Goal: Task Accomplishment & Management: Use online tool/utility

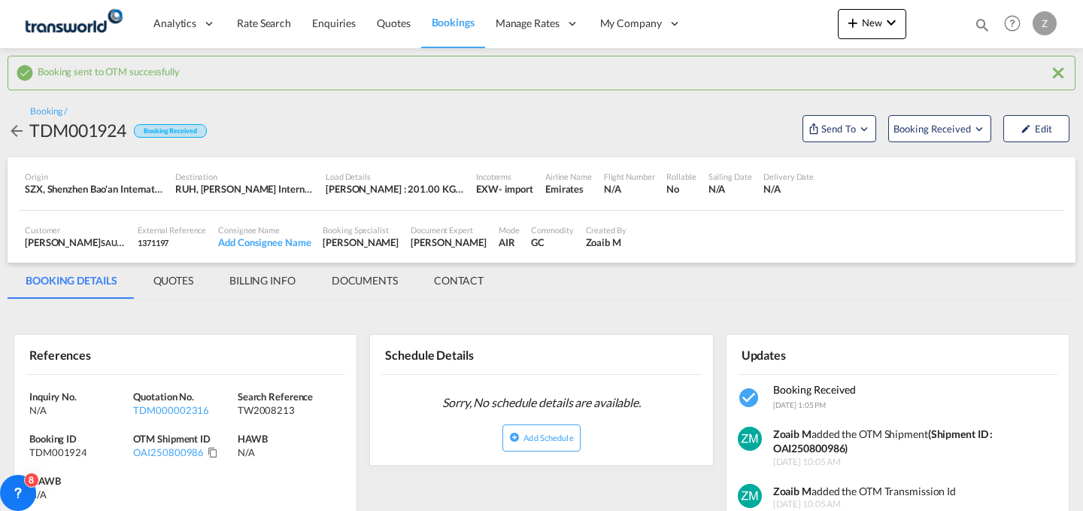
select select "Quotes"
click at [972, 17] on div "Bookings Quotes Enquiries TDM000002286 Help Resources Product Release Z My Prof…" at bounding box center [1013, 23] width 96 height 47
click at [981, 21] on md-icon "icon-magnify" at bounding box center [982, 25] width 17 height 17
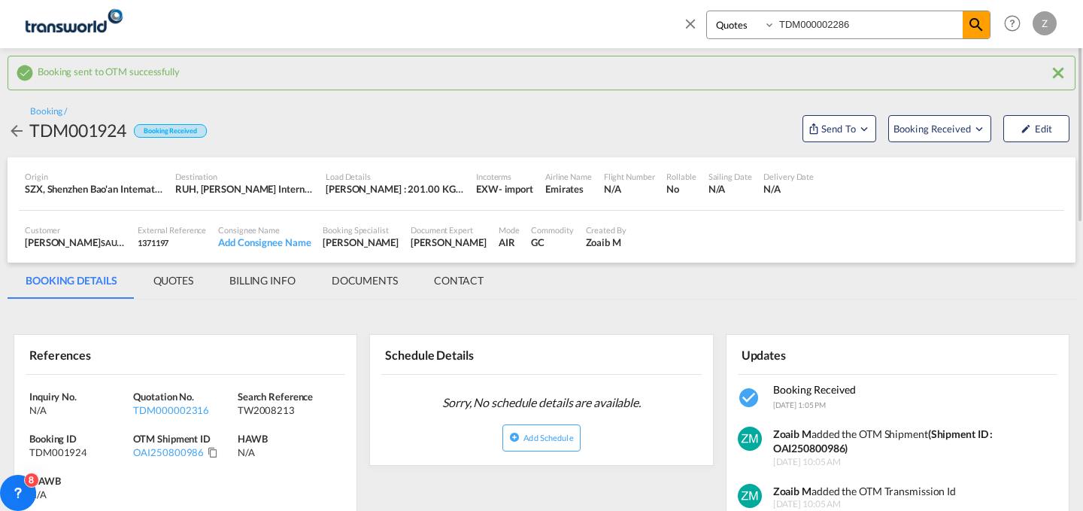
click at [876, 20] on input "TDM000002286" at bounding box center [868, 24] width 187 height 26
paste input "25"
type input "TDM000002225"
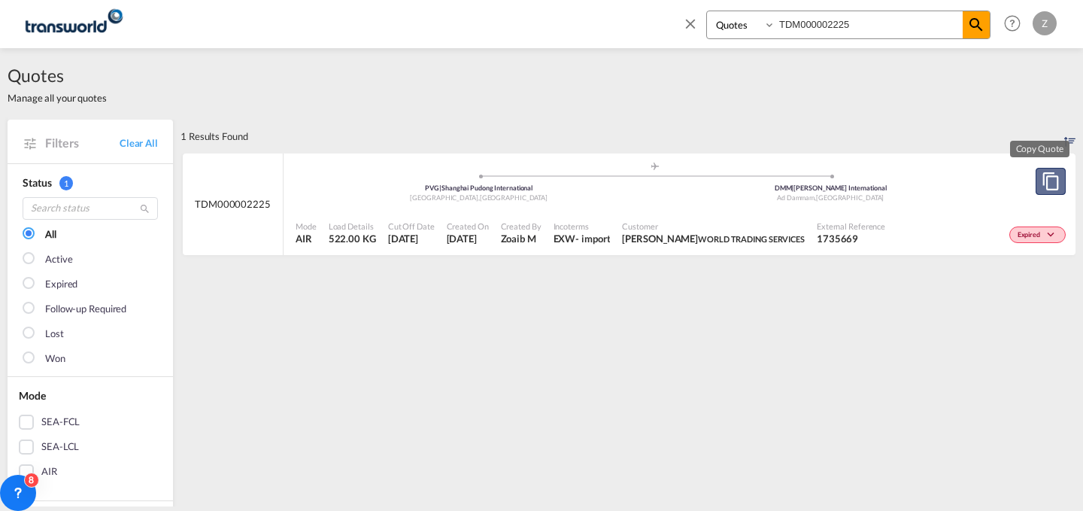
click at [1046, 179] on md-icon "assets/icons/custom/copyQuote.svg" at bounding box center [1051, 181] width 18 height 18
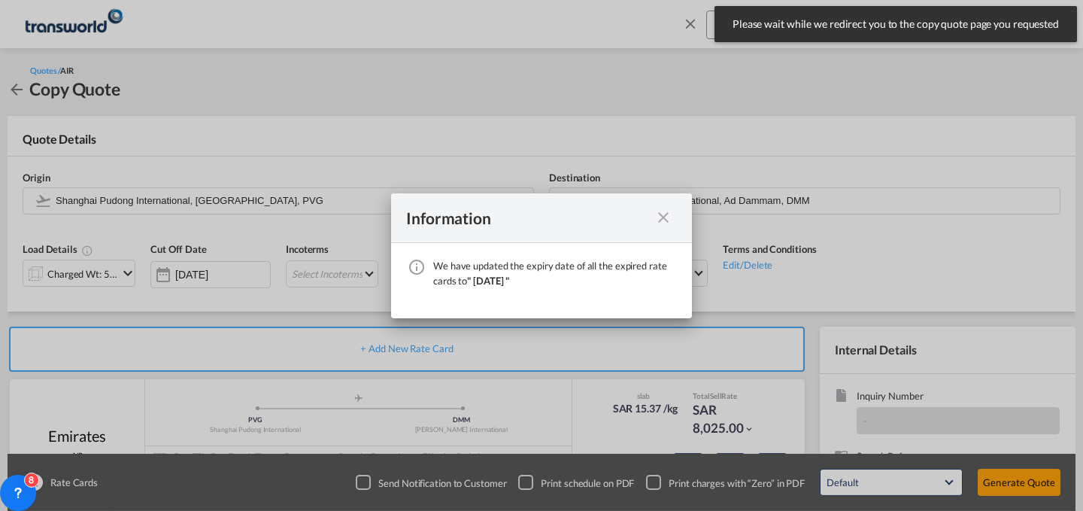
click at [664, 215] on md-icon "icon-close fg-AAA8AD cursor" at bounding box center [663, 217] width 18 height 18
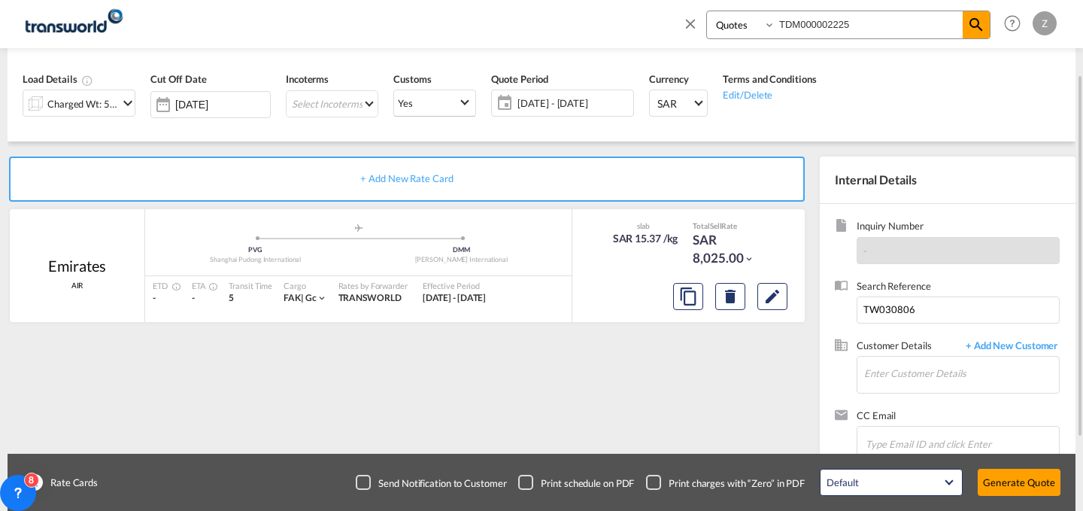
scroll to position [124, 0]
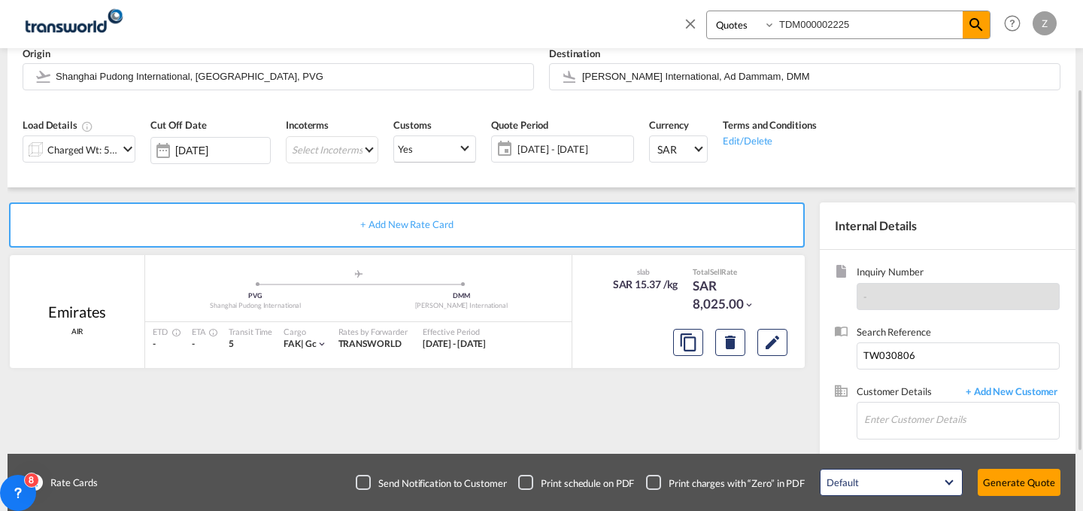
click at [603, 148] on span "[DATE] - [DATE]" at bounding box center [573, 149] width 112 height 14
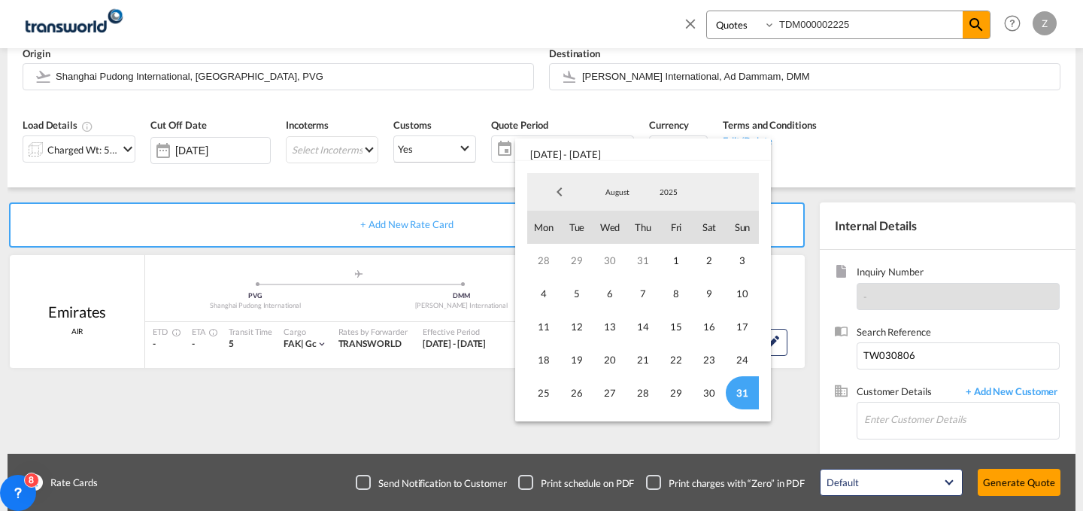
click at [730, 196] on div "August January February March April May June July August September October Nove…" at bounding box center [643, 192] width 232 height 38
click at [550, 193] on span "Previous Month" at bounding box center [560, 192] width 30 height 30
click at [748, 191] on div "July January February March April May June July August September October Novemb…" at bounding box center [643, 192] width 232 height 38
click at [936, 147] on md-backdrop at bounding box center [541, 255] width 1083 height 511
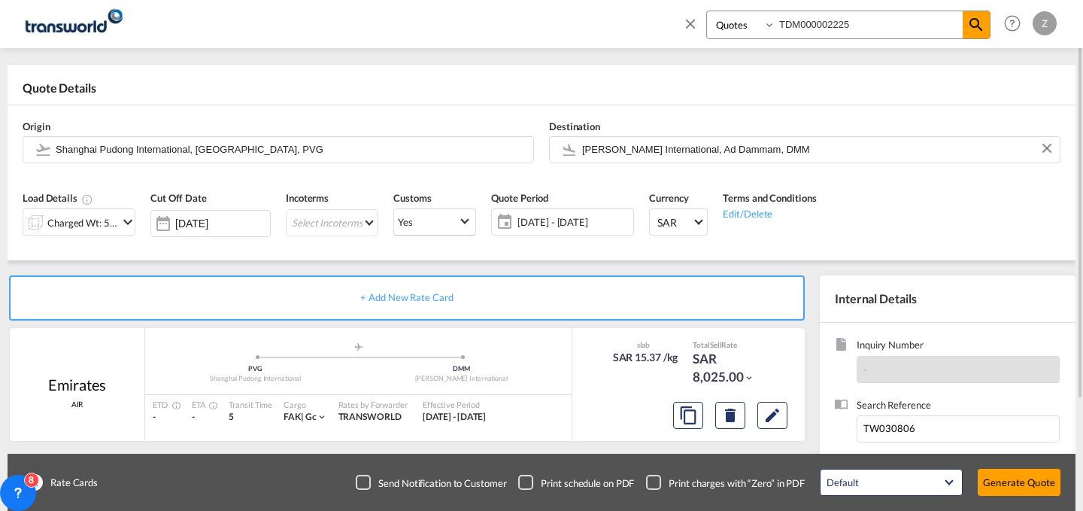
scroll to position [50, 0]
click at [338, 228] on md-select "Select Incoterms FCA - import Free Carrier FAS - export Free Alongside Ship DPU…" at bounding box center [332, 224] width 93 height 27
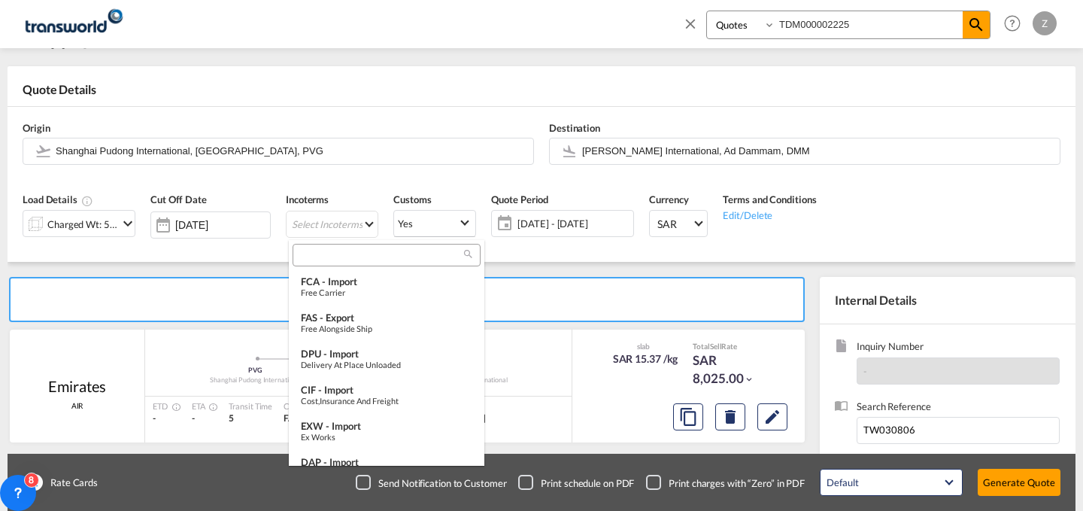
click at [355, 253] on input "search" at bounding box center [380, 255] width 167 height 14
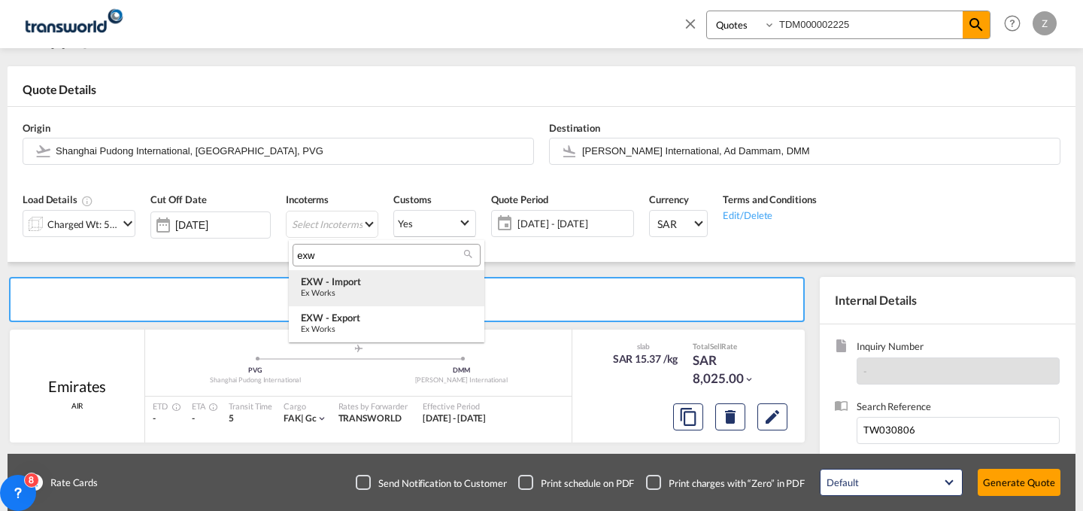
type input "exw"
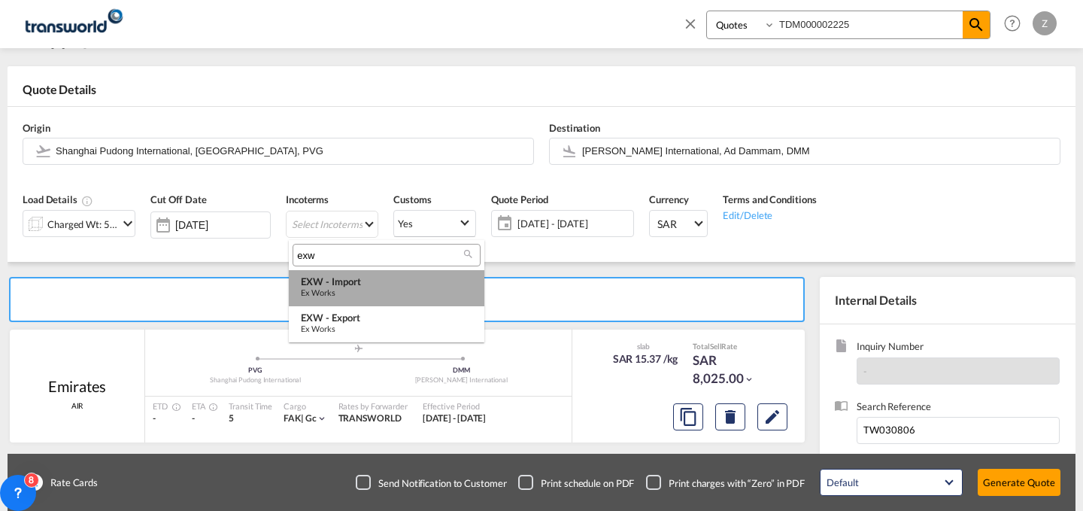
click at [351, 287] on div "EXW - import" at bounding box center [386, 281] width 171 height 12
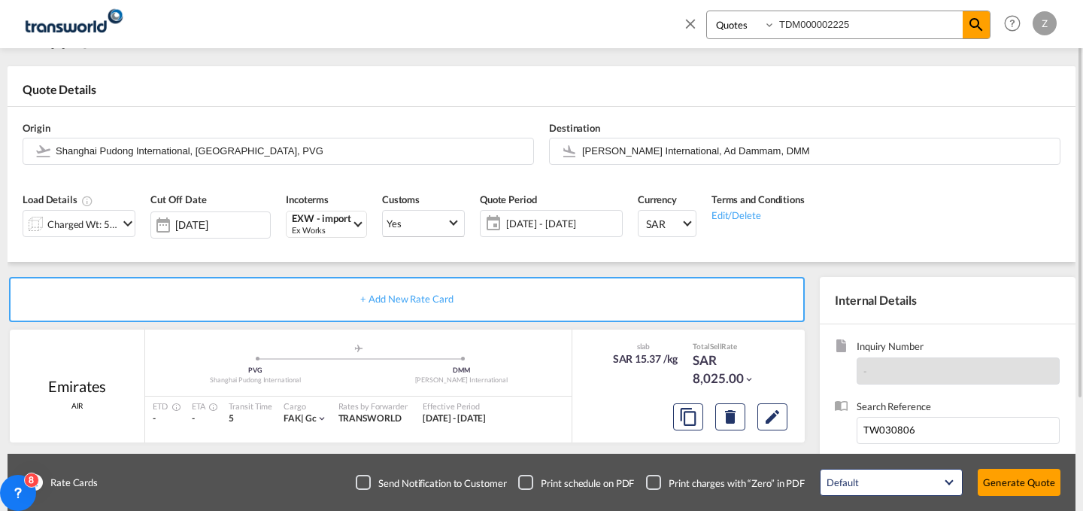
click at [426, 207] on md-input-container "Yes Yes No" at bounding box center [423, 222] width 83 height 30
click at [423, 218] on span "Yes" at bounding box center [417, 224] width 60 height 14
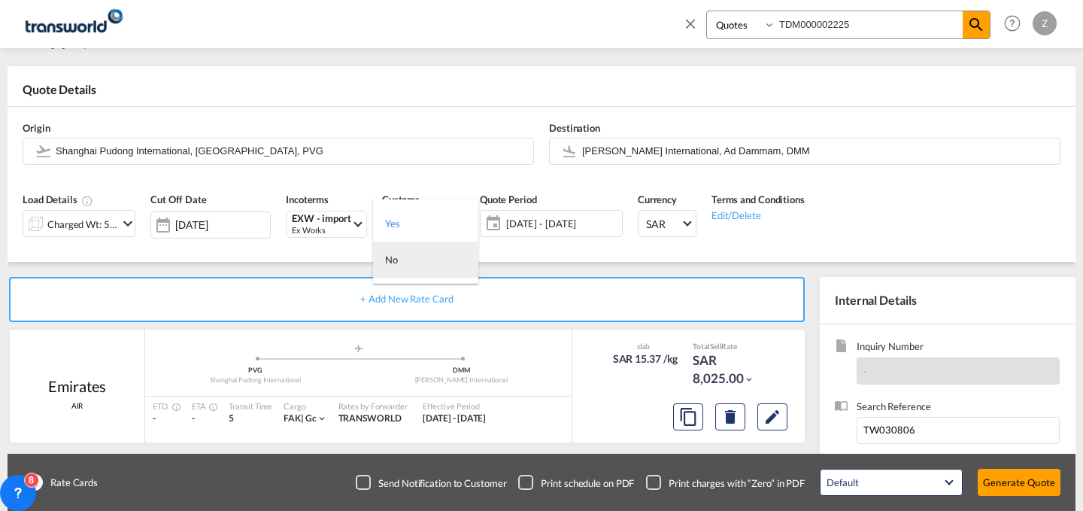
click at [431, 267] on md-option "No" at bounding box center [425, 259] width 105 height 36
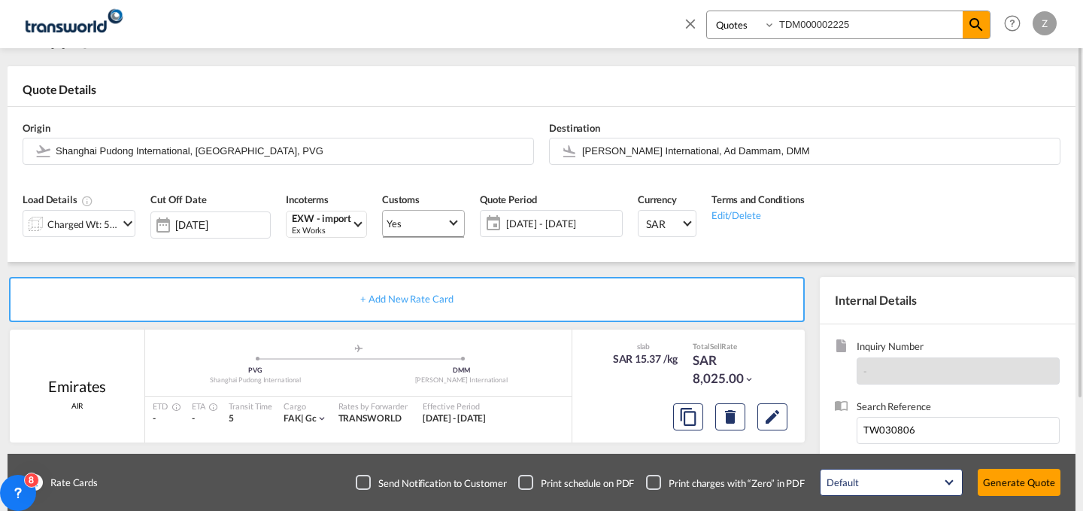
click at [451, 231] on md-select-value "Yes" at bounding box center [423, 223] width 81 height 29
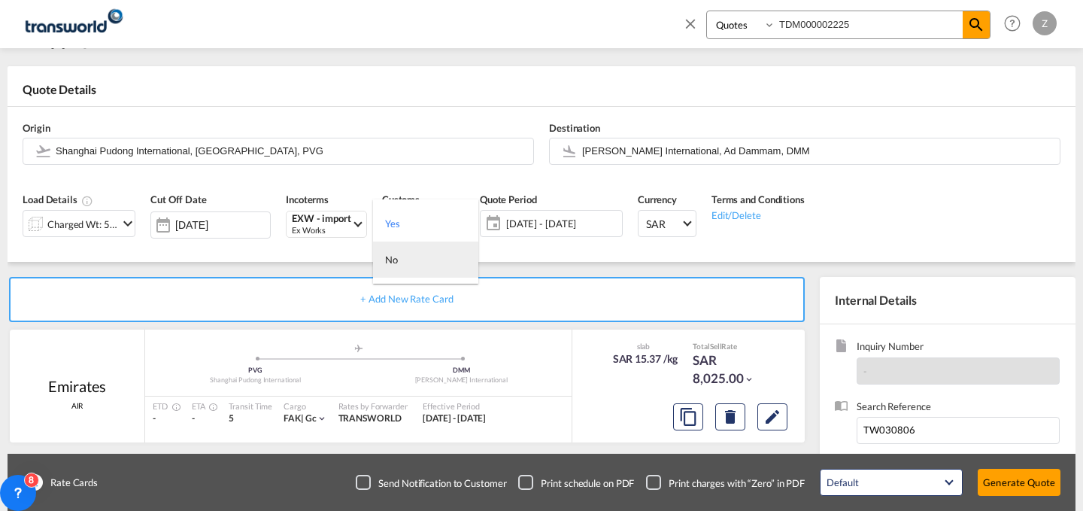
click at [438, 268] on md-option "No" at bounding box center [425, 259] width 105 height 36
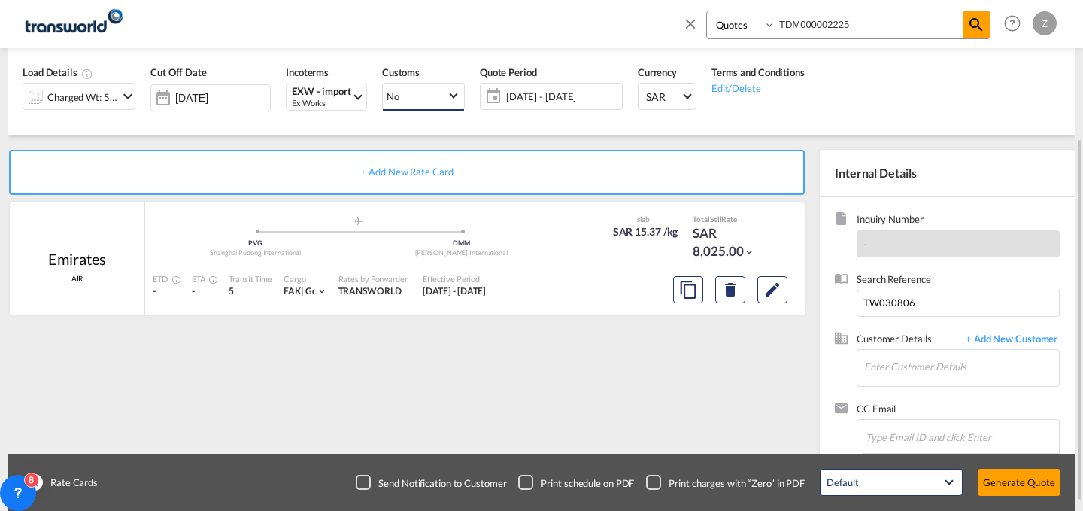
scroll to position [185, 0]
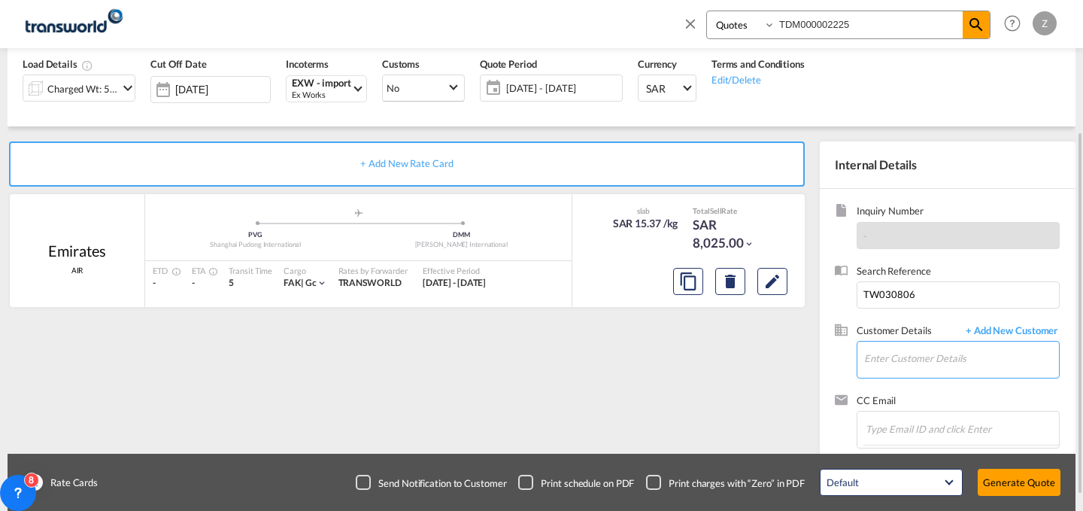
click at [968, 377] on md-autocomplete at bounding box center [961, 360] width 196 height 38
click at [976, 370] on input "Enter Customer Details" at bounding box center [961, 358] width 195 height 34
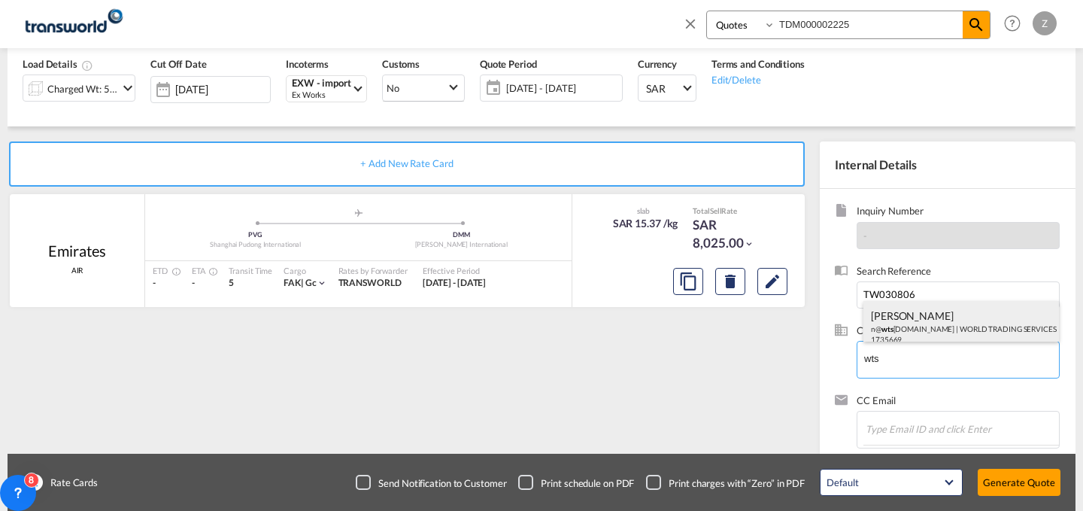
click at [914, 323] on div "[PERSON_NAME] n@ wts [DOMAIN_NAME] | WORLD TRADING SERVICES | 1735669" at bounding box center [961, 326] width 196 height 51
type input "WORLD TRADING SERVICES, [PERSON_NAME], n@[DOMAIN_NAME]"
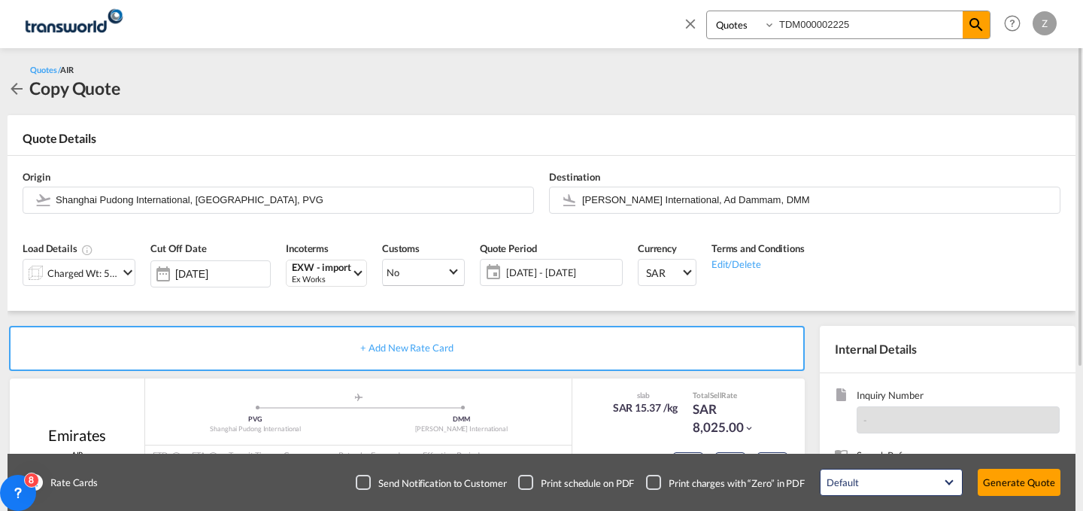
scroll to position [0, 0]
click at [114, 271] on div "Charged Wt: 522.00 KG" at bounding box center [82, 273] width 71 height 21
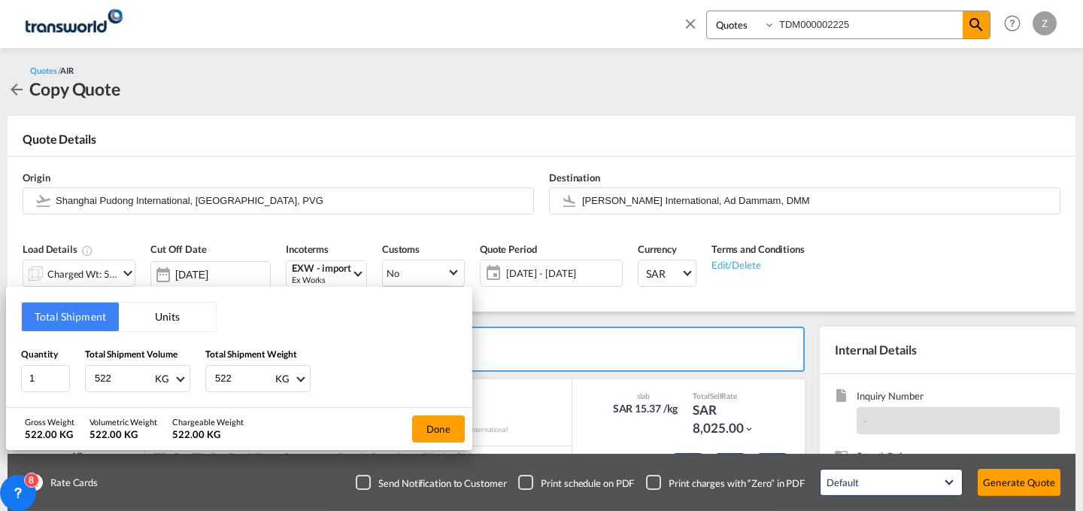
click at [1017, 482] on div "Total Shipment Units Quantity 1 Total Shipment Volume 522 KG CBM CFT KG LB Tota…" at bounding box center [541, 255] width 1083 height 511
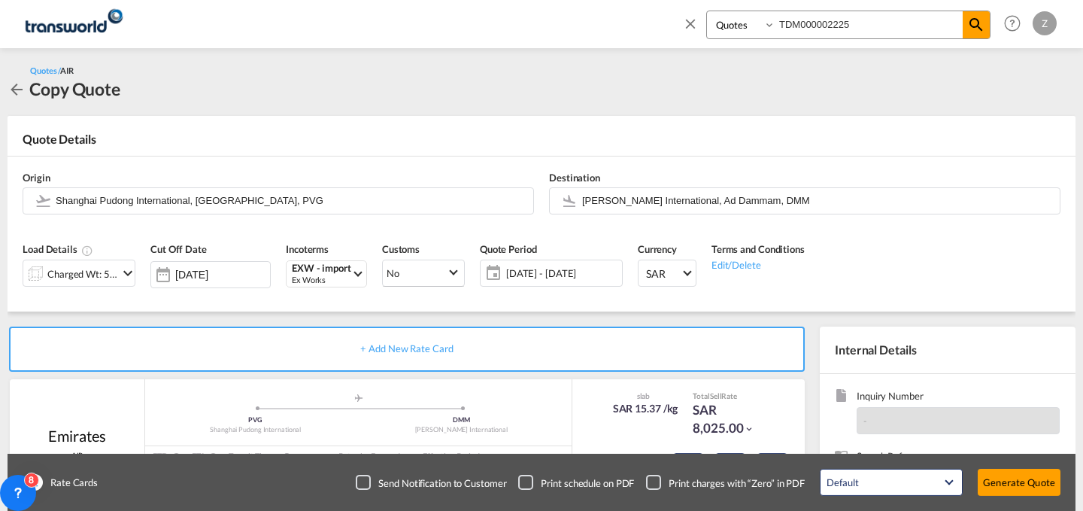
click at [1017, 482] on button "Generate Quote" at bounding box center [1019, 482] width 83 height 27
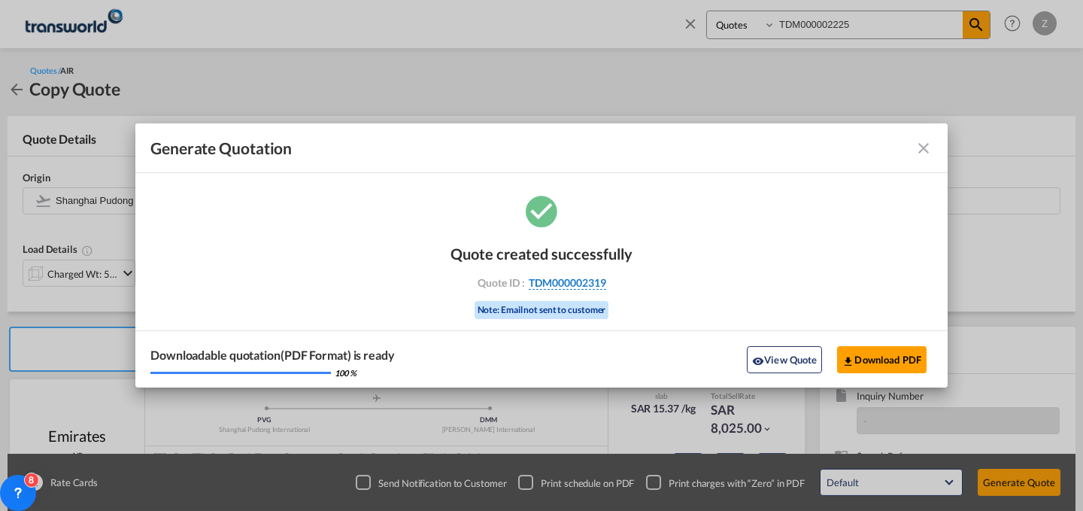
click at [585, 277] on span "TDM000002319" at bounding box center [567, 283] width 77 height 14
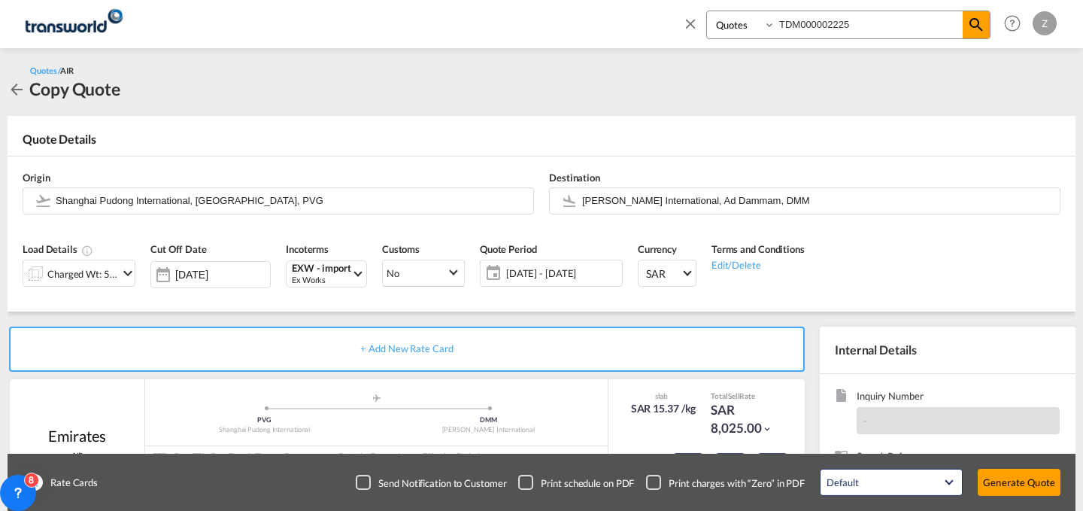
click at [585, 277] on div "Quote created successfully Quote ID : TDM000002319 Note: Email not sent to cust…" at bounding box center [541, 267] width 91 height 50
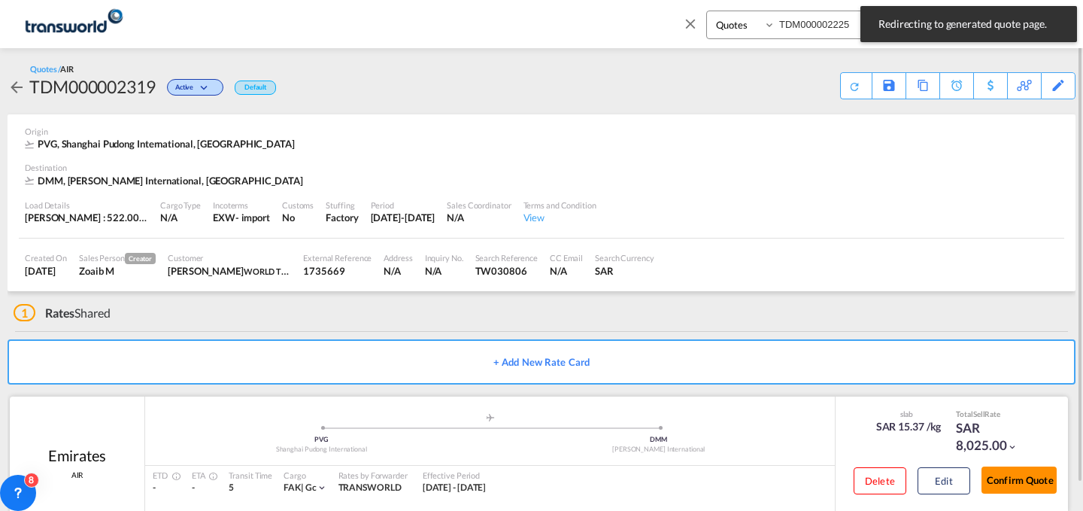
click at [1010, 481] on button "Confirm Quote" at bounding box center [1018, 479] width 75 height 27
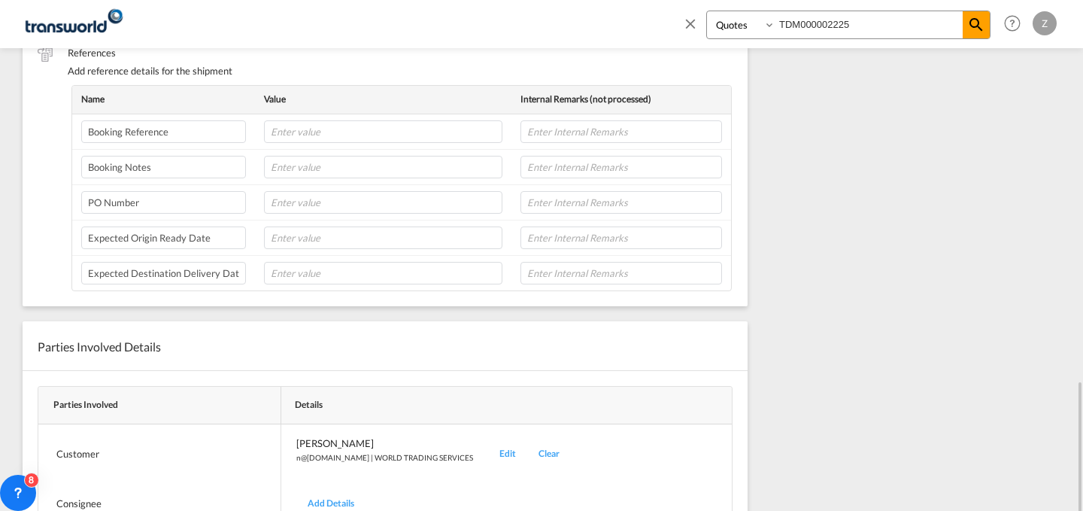
scroll to position [501, 0]
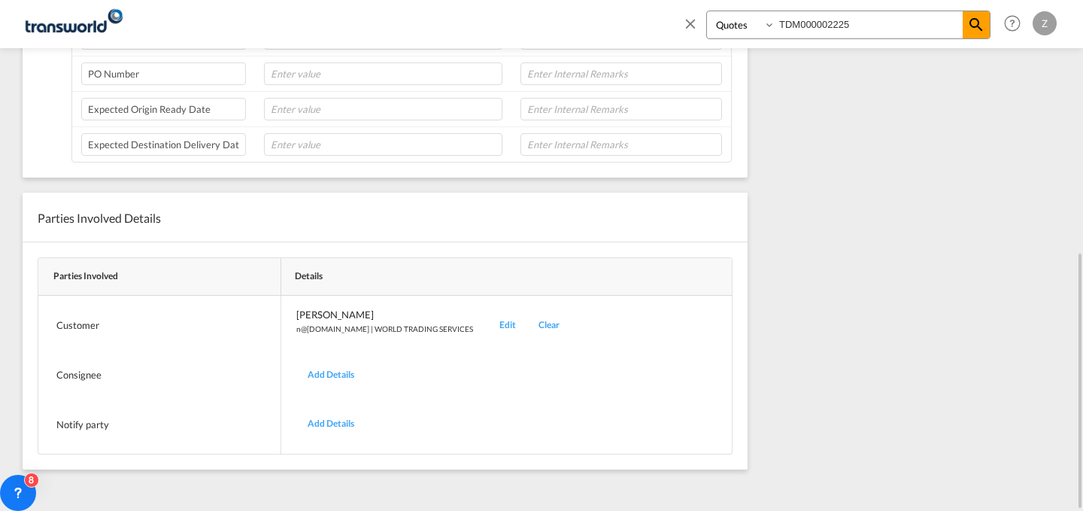
click at [488, 323] on div "Edit" at bounding box center [507, 325] width 39 height 35
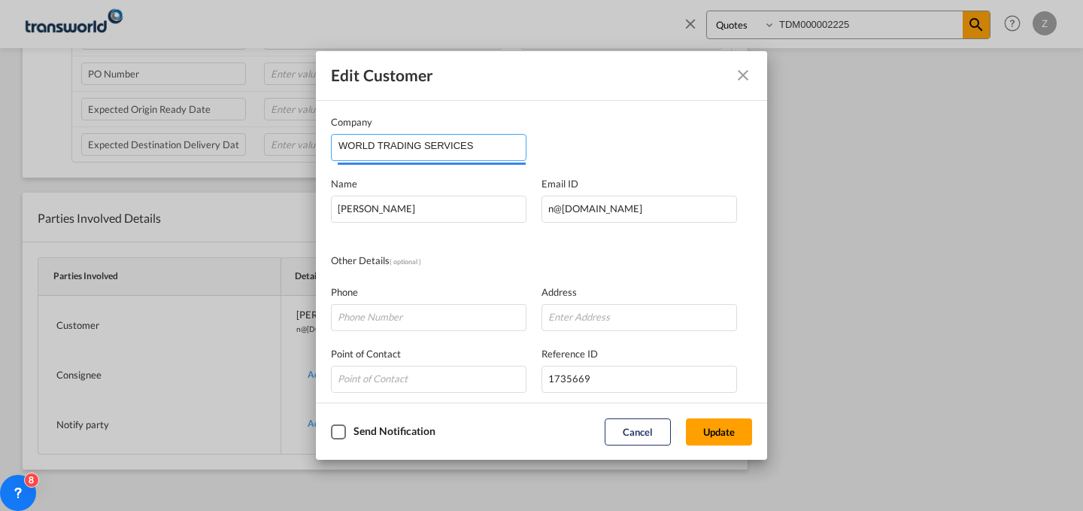
drag, startPoint x: 489, startPoint y: 147, endPoint x: 211, endPoint y: 145, distance: 278.3
click at [211, 145] on div "Edit Customer Company WORLD TRADING SERVICES Name [PERSON_NAME] Email ID [EMAIL…" at bounding box center [541, 255] width 1083 height 511
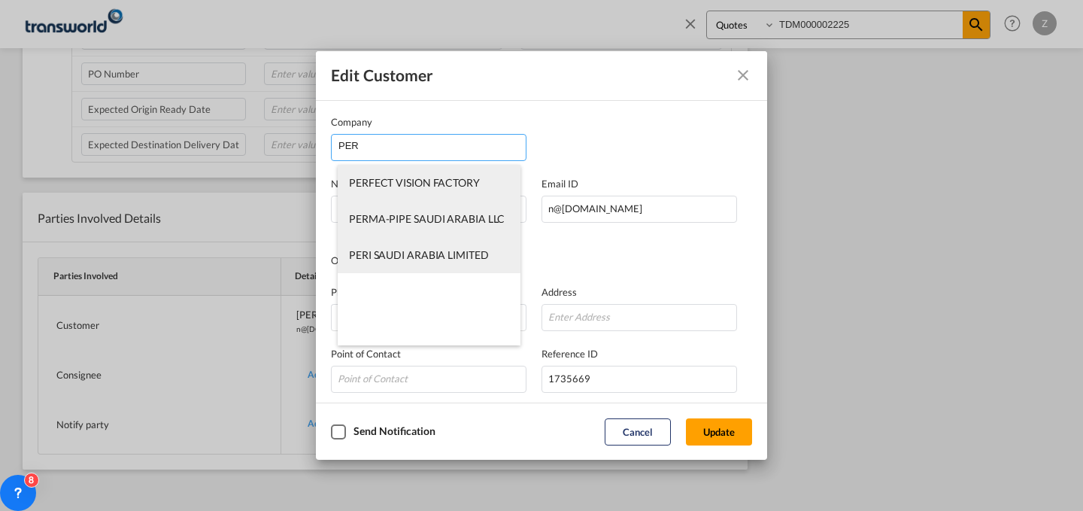
click at [454, 179] on span "PERFECT VISION FACTORY" at bounding box center [414, 182] width 131 height 13
type input "PERFECT VISION FACTORY"
type input "0546281121"
type input "1824922"
type input "32232"
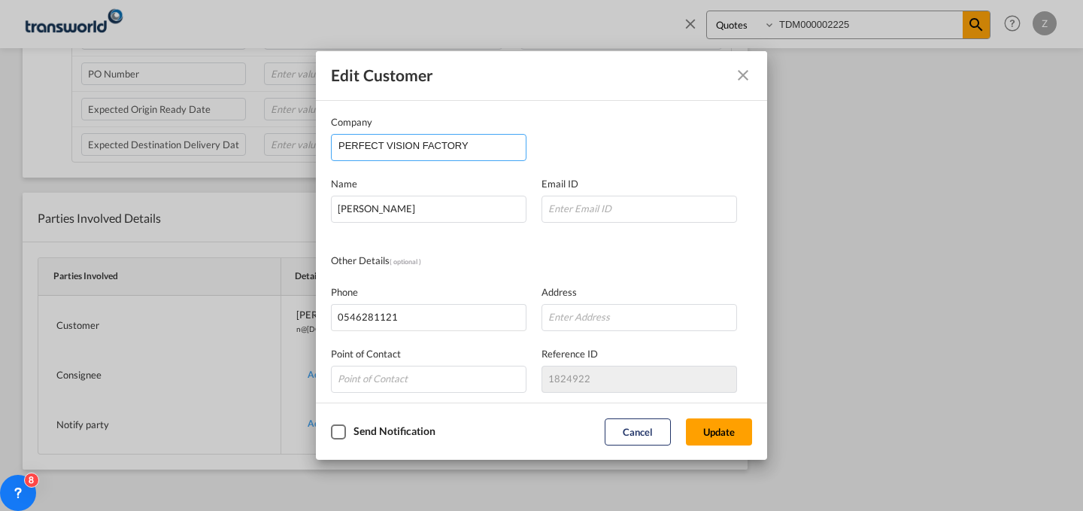
drag, startPoint x: 496, startPoint y: 144, endPoint x: 250, endPoint y: 132, distance: 246.2
click at [250, 132] on div "Edit Customer Company PERFECT VISION FACTORY Name [PERSON_NAME] Email ID Other …" at bounding box center [541, 255] width 1083 height 511
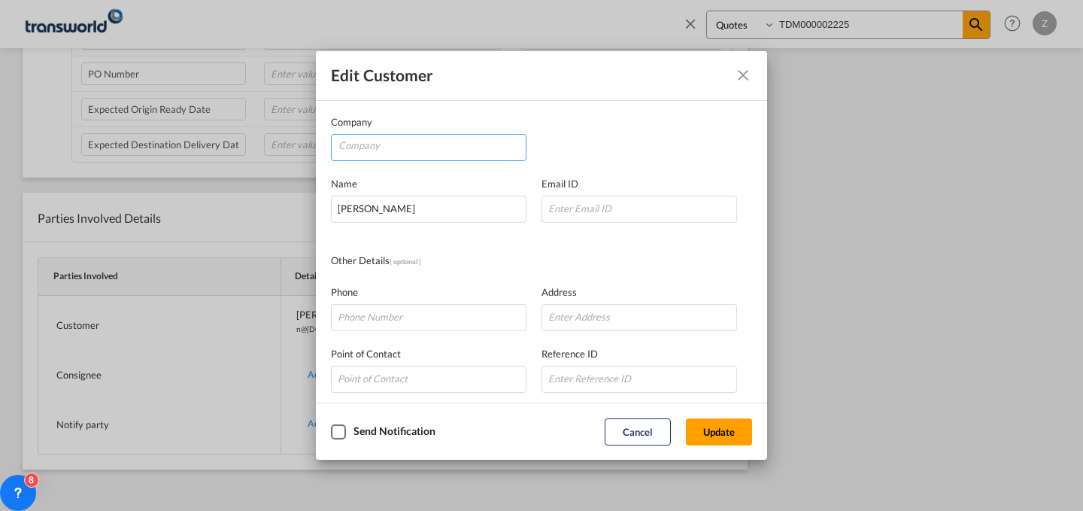
click at [408, 149] on input "Company" at bounding box center [431, 146] width 187 height 23
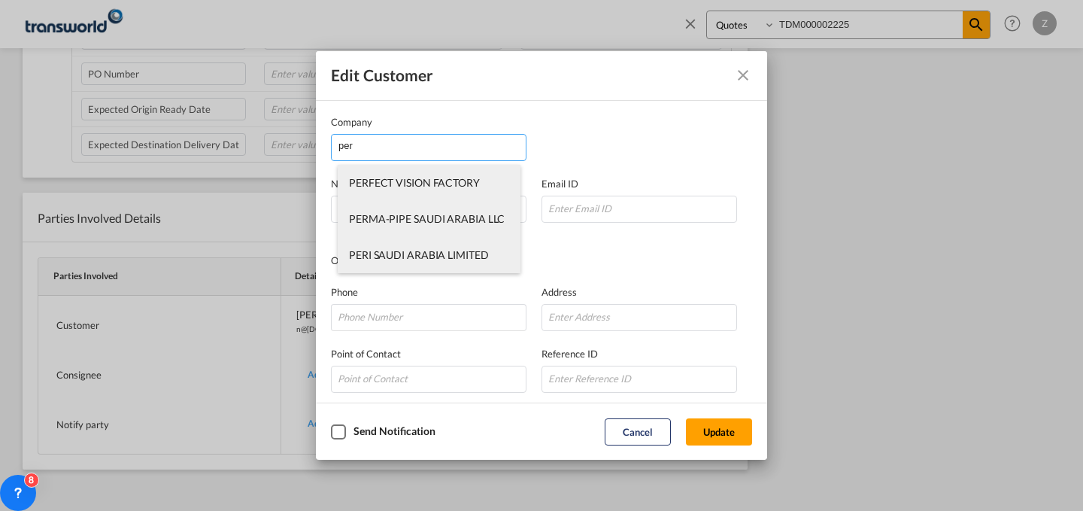
click at [407, 169] on li "PERFECT VISION FACTORY" at bounding box center [429, 183] width 183 height 36
type input "PERFECT VISION FACTORY"
type input "0546281121"
type input "1824922"
type input "32232"
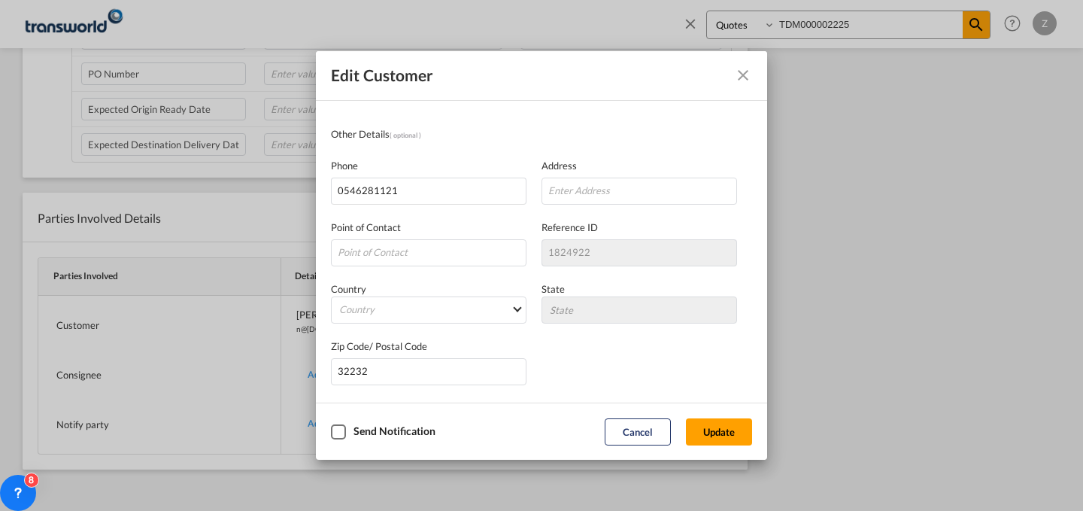
scroll to position [0, 0]
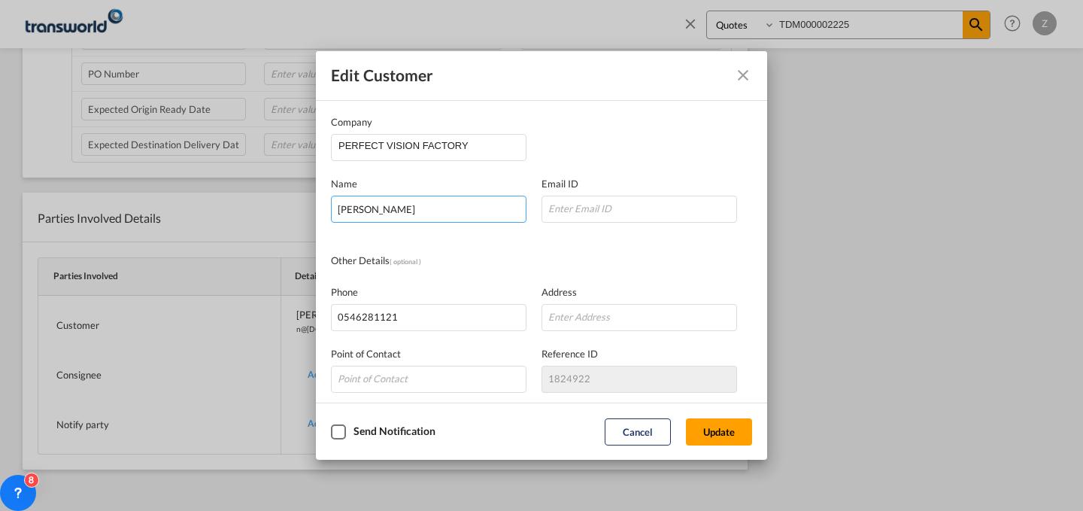
drag, startPoint x: 485, startPoint y: 208, endPoint x: 279, endPoint y: 226, distance: 206.9
click at [279, 226] on div "Edit Customer Company PERFECT VISION FACTORY Name [PERSON_NAME] Email ID Other …" at bounding box center [541, 255] width 1083 height 511
click at [608, 210] on input "Company Name Email ..." at bounding box center [639, 209] width 196 height 27
click at [490, 217] on input "Company Name Email ..." at bounding box center [429, 209] width 196 height 27
click at [597, 280] on div "Phone [PHONE_NUMBER] Address" at bounding box center [541, 300] width 421 height 62
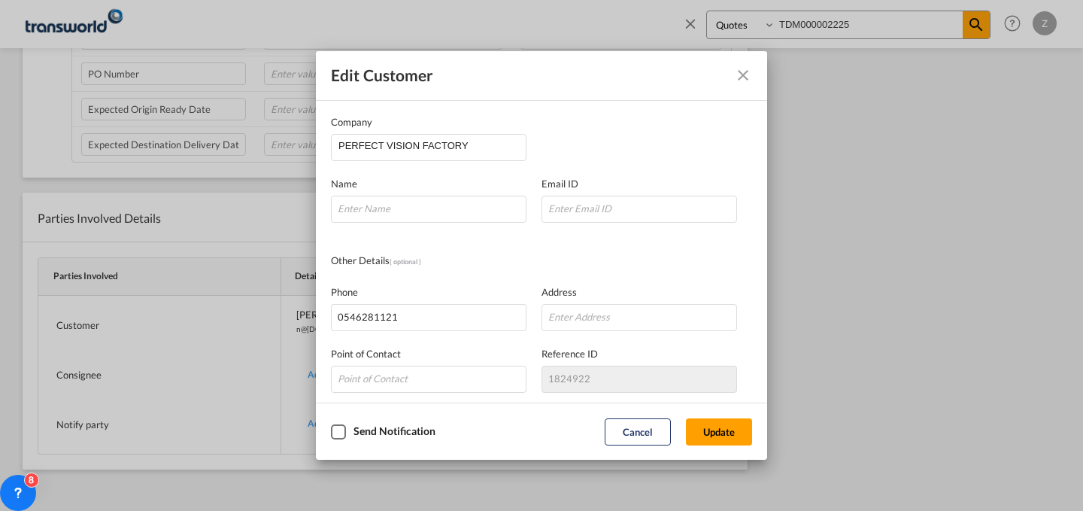
scroll to position [126, 0]
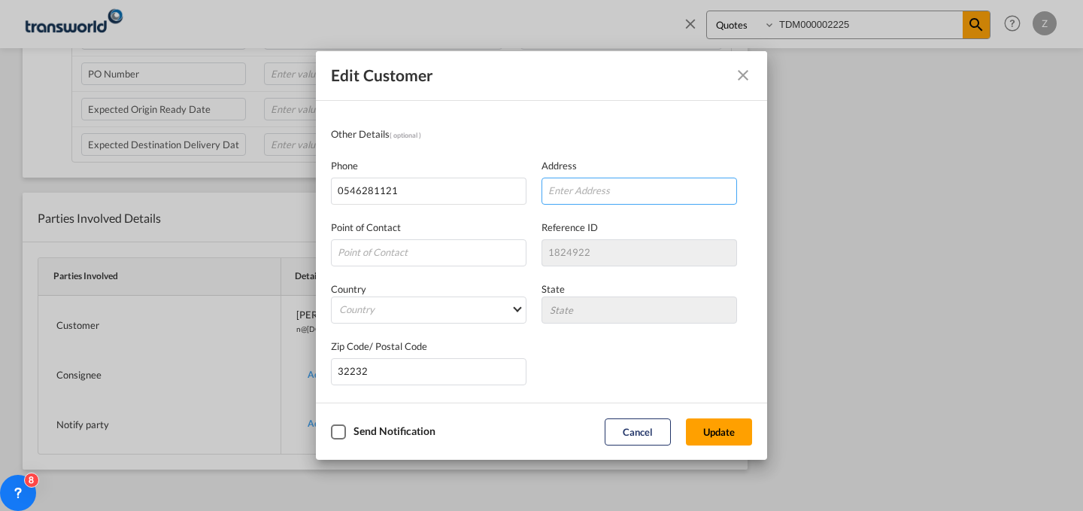
paste input "[EMAIL_ADDRESS][DOMAIN_NAME]"
click at [574, 193] on input "[EMAIL_ADDRESS][DOMAIN_NAME]" at bounding box center [639, 190] width 196 height 27
type input "[EMAIL_ADDRESS][DOMAIN_NAME]"
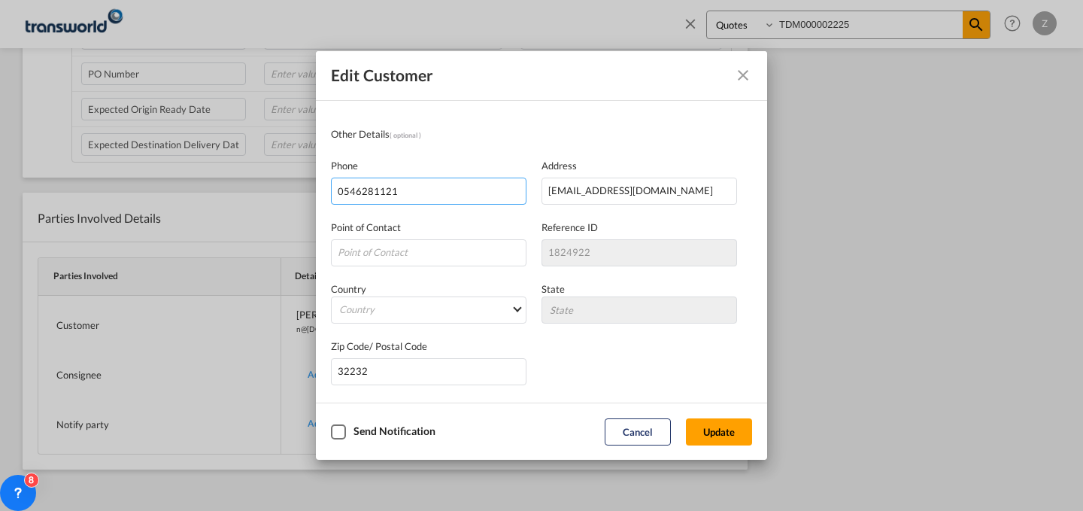
click at [484, 193] on input "0546281121" at bounding box center [429, 190] width 196 height 27
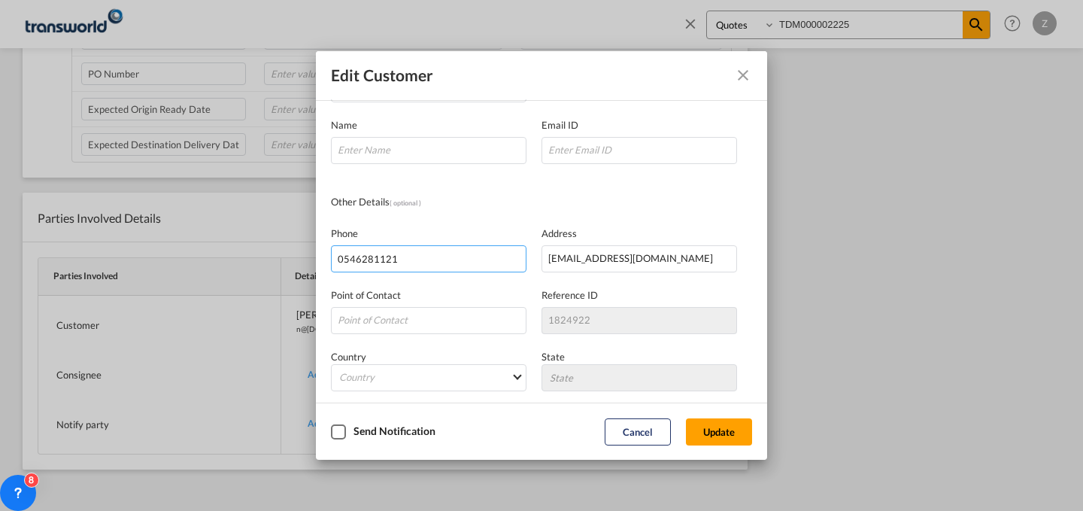
scroll to position [59, 0]
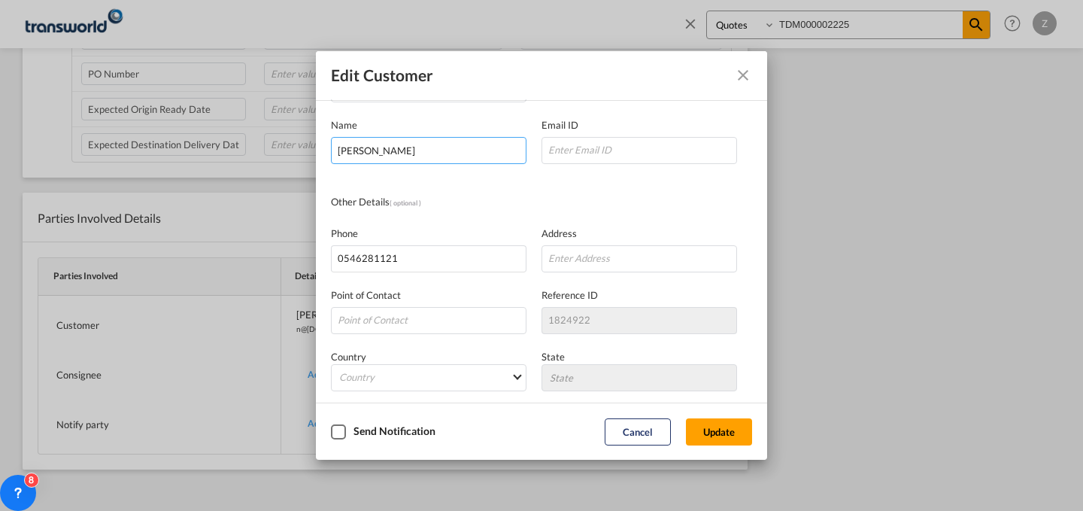
type input "[PERSON_NAME]"
click at [741, 75] on md-icon "Close dialog" at bounding box center [743, 75] width 18 height 18
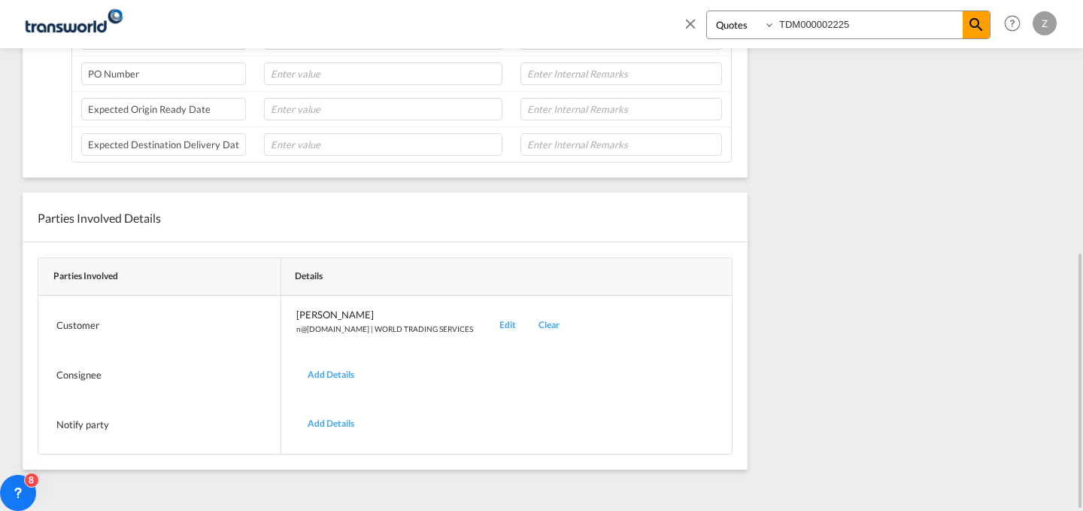
click at [488, 327] on div "Edit" at bounding box center [507, 325] width 39 height 35
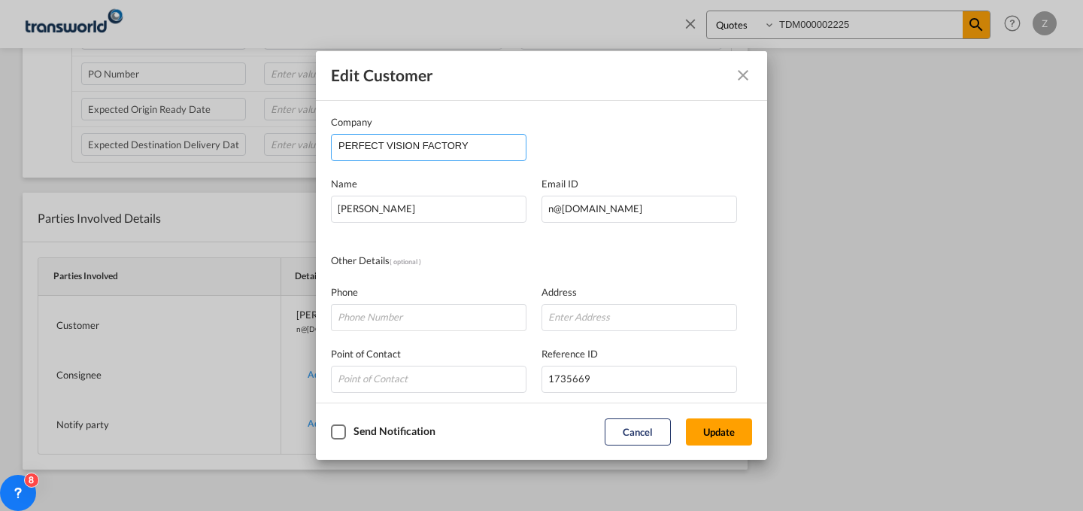
click at [502, 142] on input "PERFECT VISION FACTORY" at bounding box center [431, 146] width 187 height 23
drag, startPoint x: 502, startPoint y: 142, endPoint x: 204, endPoint y: 131, distance: 298.8
click at [204, 131] on div "Edit Customer Company PERFECT VISION FACTORY Name [PERSON_NAME] Email ID [EMAIL…" at bounding box center [541, 255] width 1083 height 511
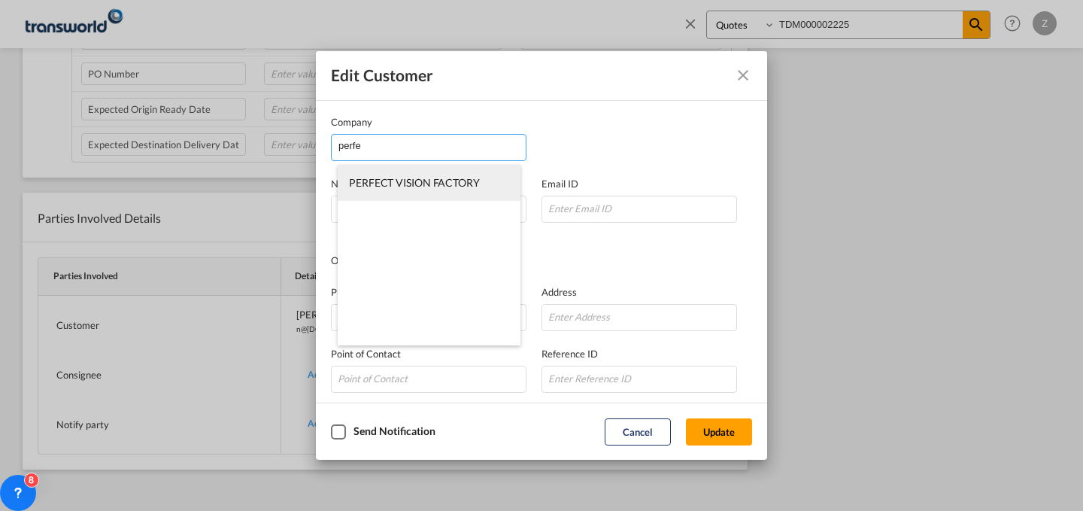
click at [381, 183] on span "PERFECT VISION FACTORY" at bounding box center [414, 182] width 131 height 13
type input "PERFECT VISION FACTORY"
type input "0546281121"
type input "1824922"
type input "32232"
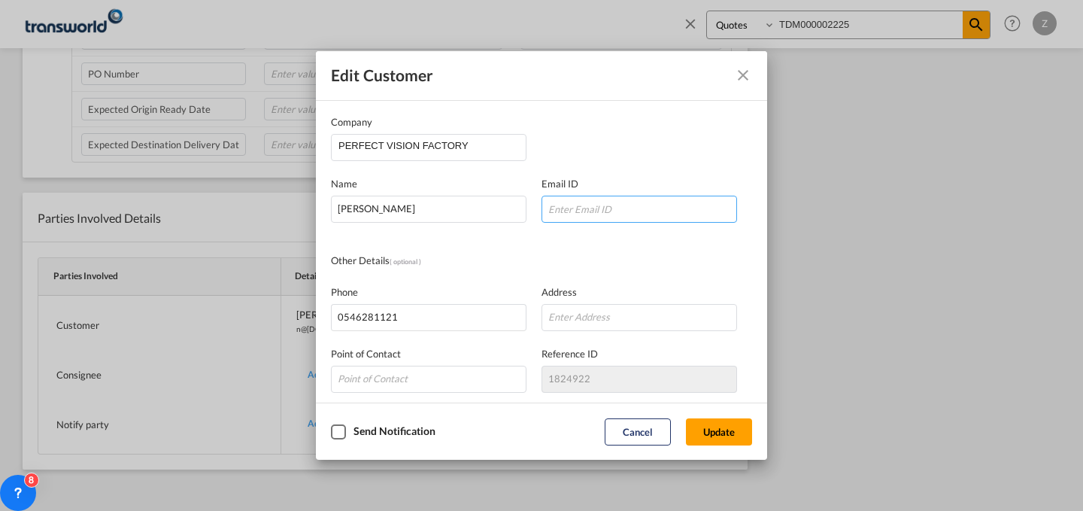
click at [605, 210] on input "Company Name Email ..." at bounding box center [639, 209] width 196 height 27
paste input "[EMAIL_ADDRESS][DOMAIN_NAME]"
type input "[EMAIL_ADDRESS][DOMAIN_NAME]"
drag, startPoint x: 474, startPoint y: 200, endPoint x: 220, endPoint y: 208, distance: 254.3
click at [220, 208] on div "Edit Customer Company PERFECT VISION FACTORY Name [PERSON_NAME] Email ID [EMAIL…" at bounding box center [541, 255] width 1083 height 511
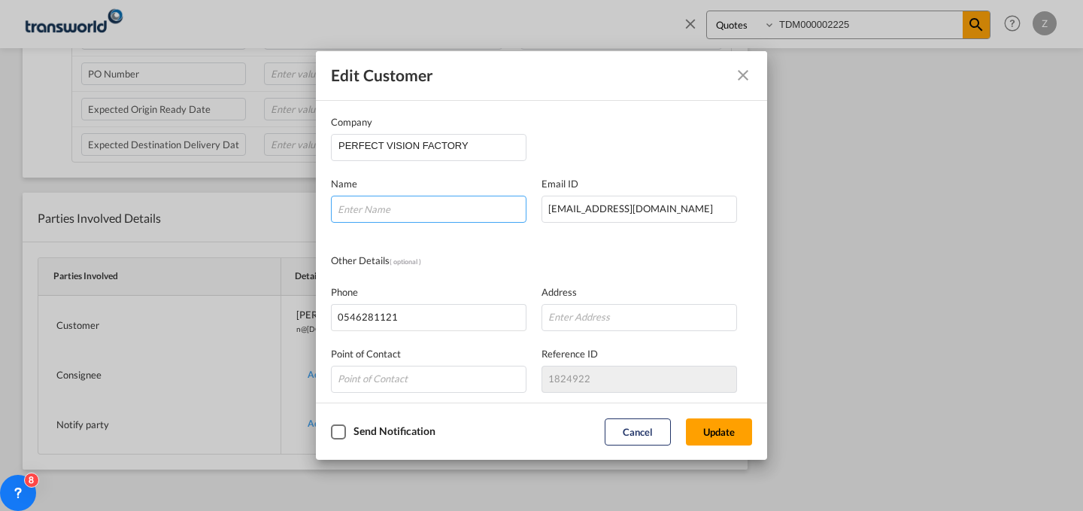
click at [444, 205] on input "Company Name Email ..." at bounding box center [429, 209] width 196 height 27
click at [454, 205] on input "Company Name Email ..." at bounding box center [429, 209] width 196 height 27
paste input "[PERSON_NAME]"
type input "[PERSON_NAME]"
click at [709, 428] on button "Update" at bounding box center [719, 431] width 66 height 27
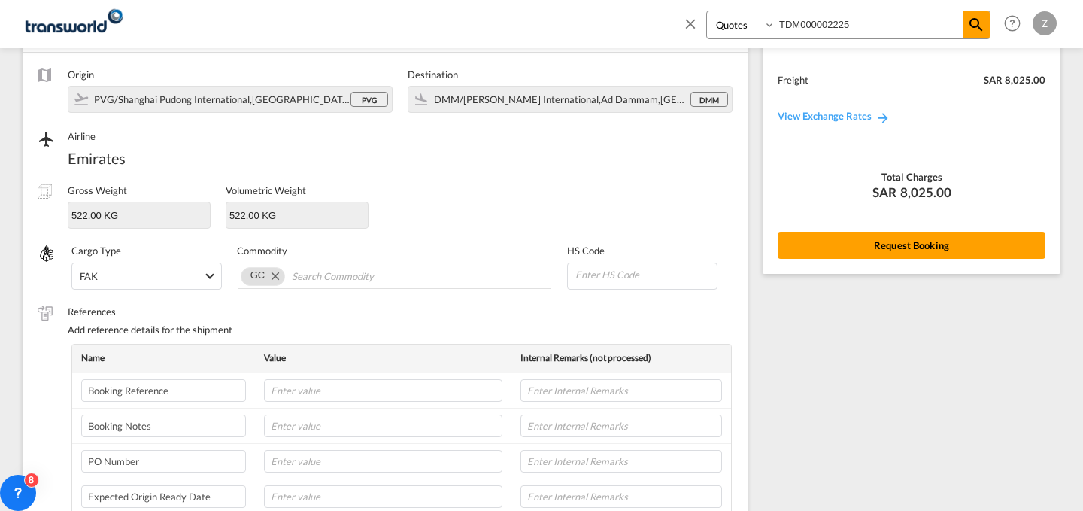
scroll to position [85, 0]
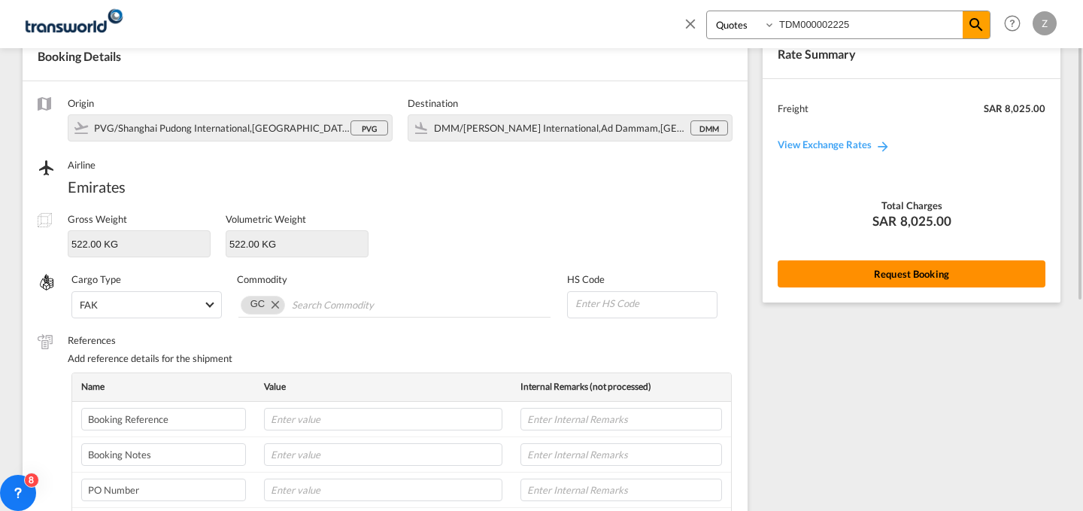
click at [829, 269] on button "Request Booking" at bounding box center [912, 273] width 268 height 27
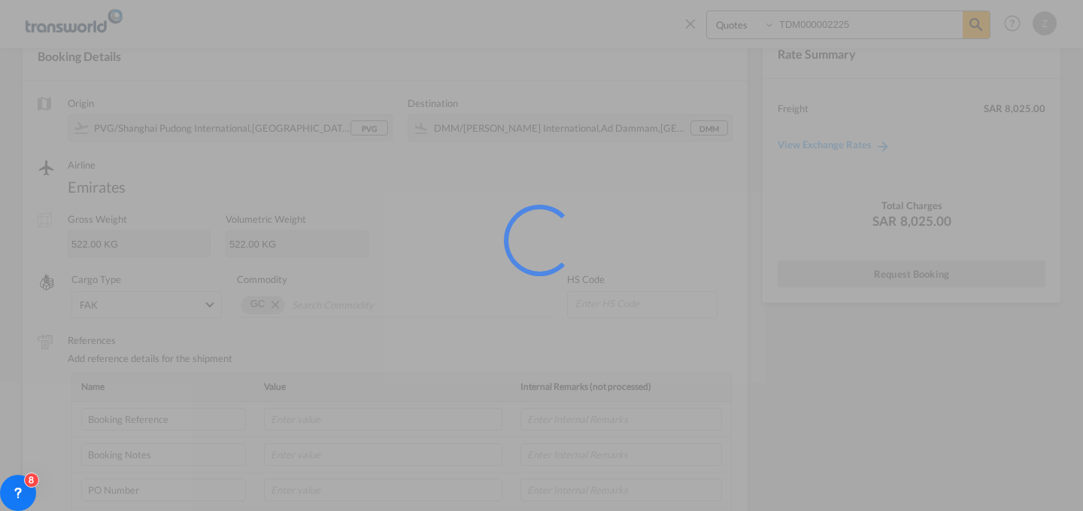
scroll to position [0, 0]
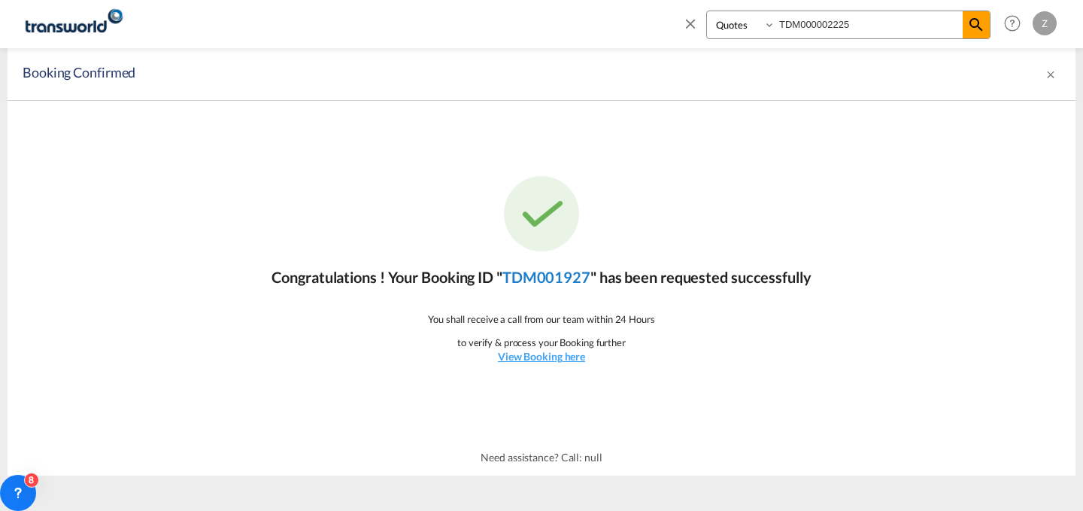
click at [535, 272] on link "TDM001927" at bounding box center [546, 277] width 88 height 18
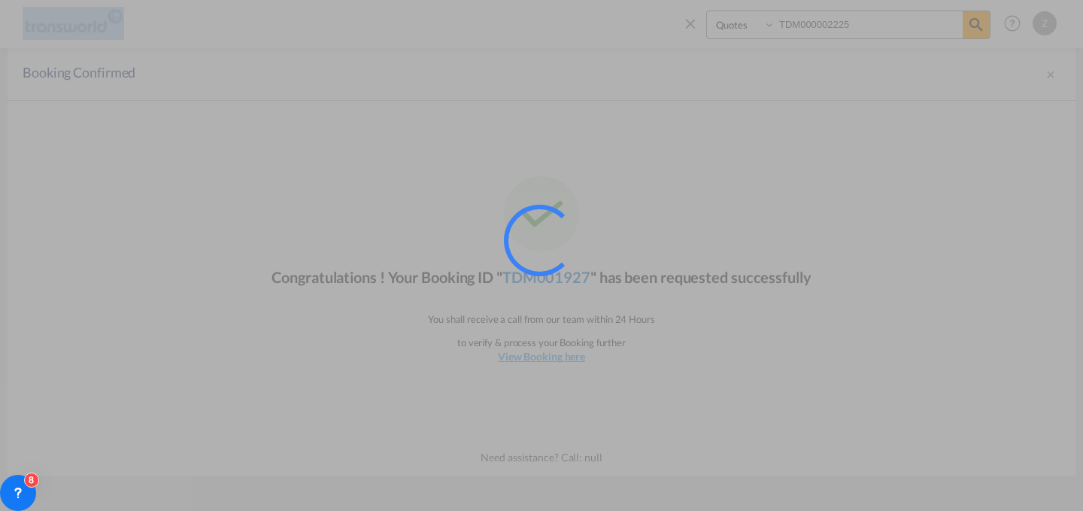
click at [535, 272] on div at bounding box center [540, 240] width 100 height 100
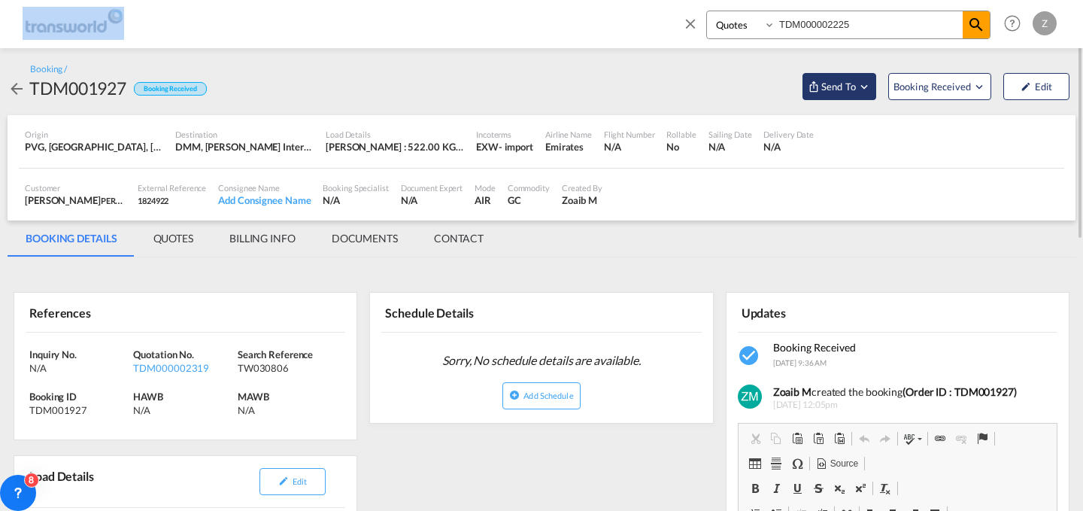
click at [834, 93] on span "Send To" at bounding box center [839, 86] width 38 height 15
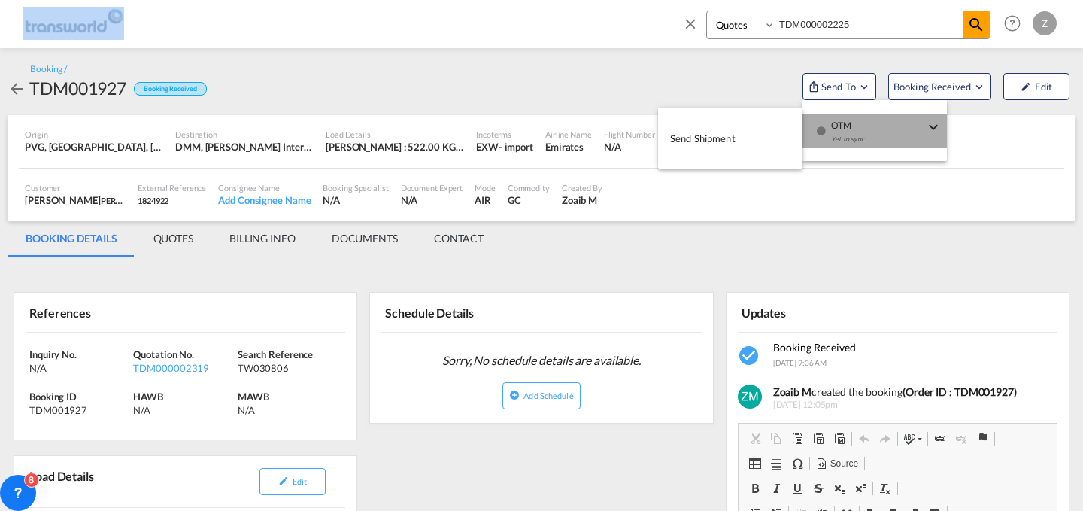
click at [870, 135] on div "Yet to sync" at bounding box center [877, 143] width 93 height 32
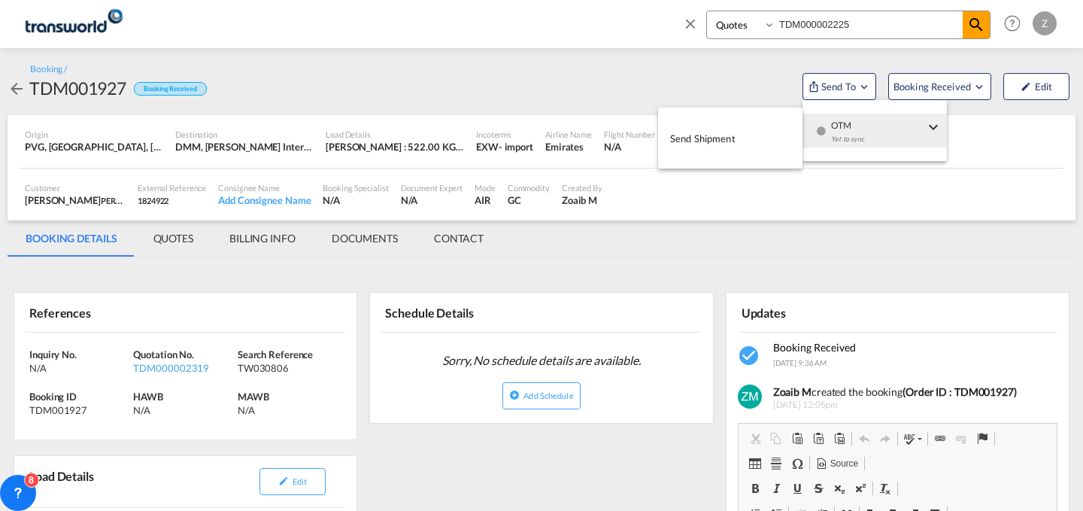
click at [466, 237] on md-backdrop at bounding box center [541, 255] width 1083 height 511
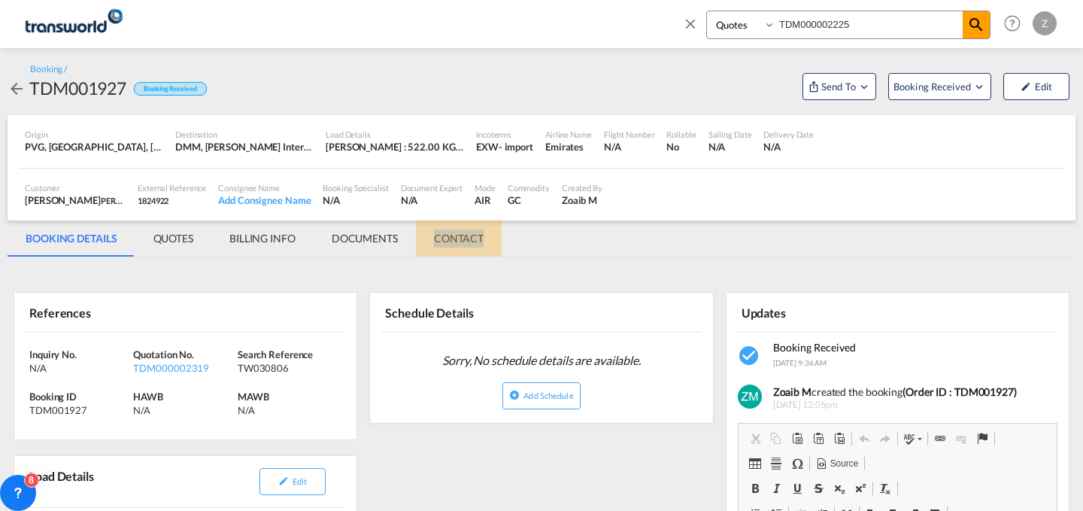
click at [466, 237] on md-tab-item "CONTACT" at bounding box center [459, 238] width 86 height 36
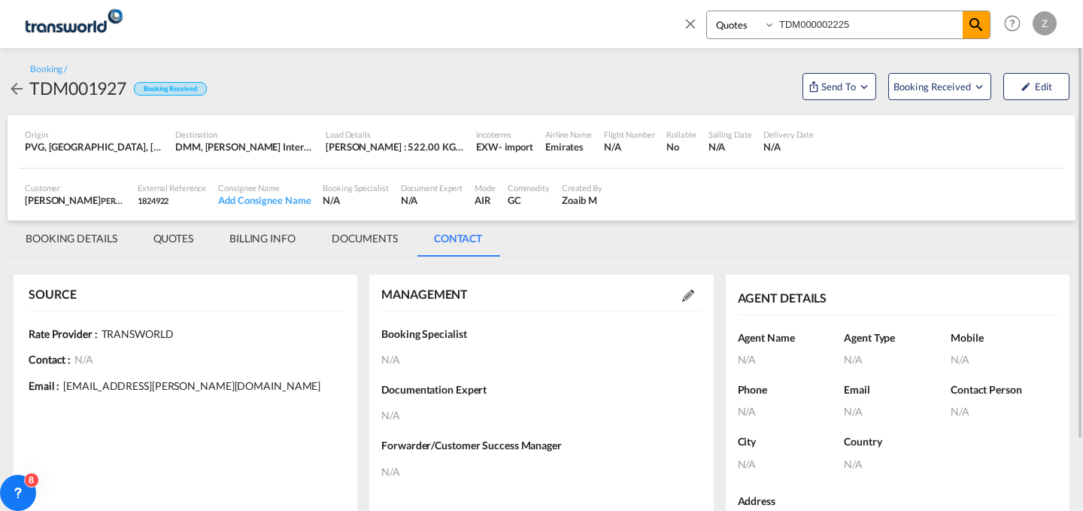
click at [684, 296] on md-icon at bounding box center [688, 296] width 12 height 12
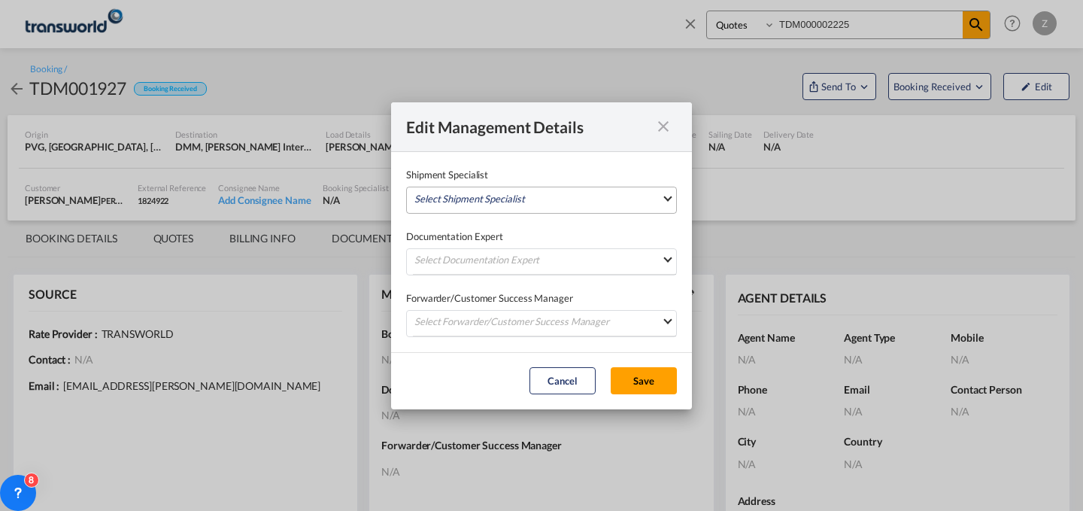
click at [588, 196] on md-select "Select Shipment Specialist [PERSON_NAME] W [PERSON_NAME][EMAIL_ADDRESS][PERSON_…" at bounding box center [541, 200] width 271 height 27
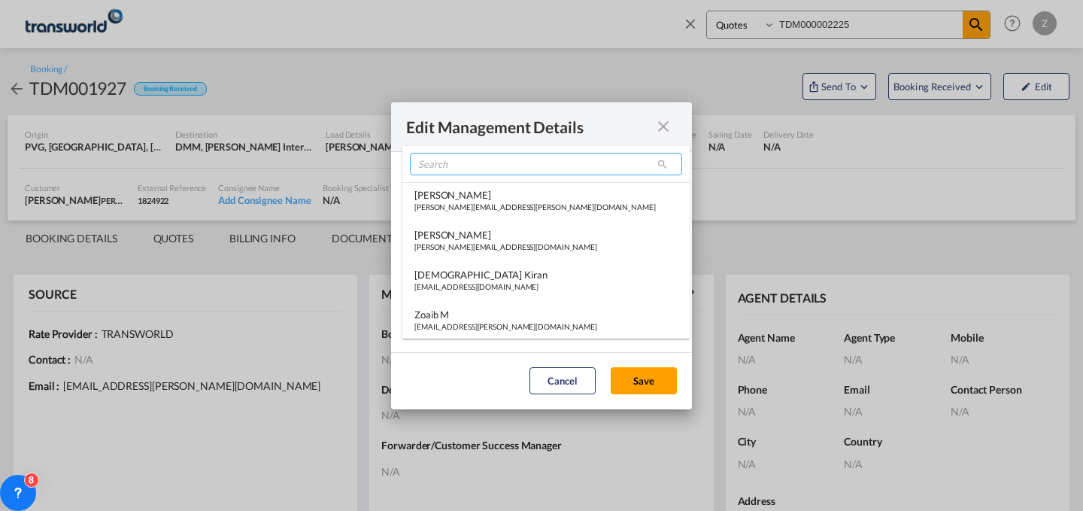
click at [501, 162] on input "search" at bounding box center [546, 164] width 272 height 23
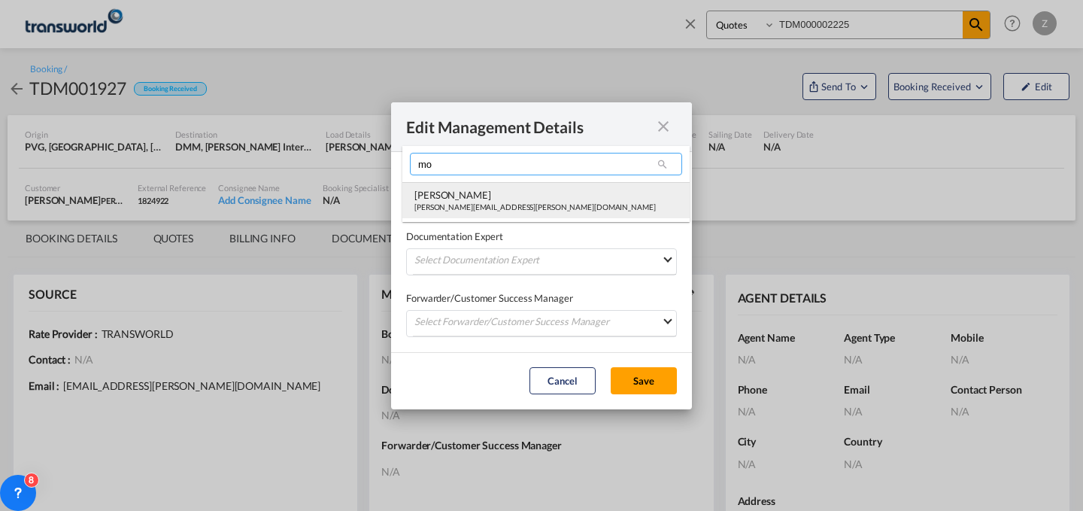
type input "mo"
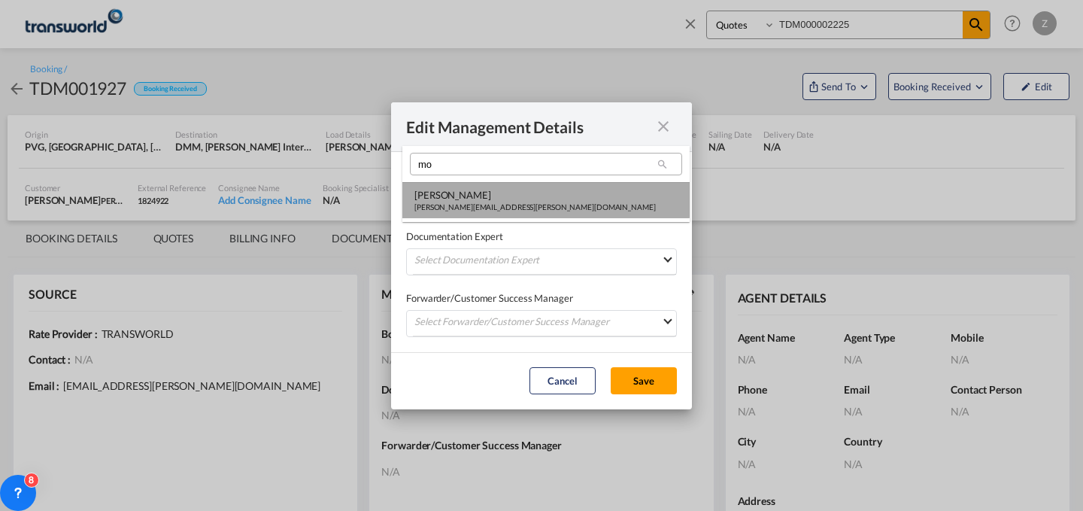
click at [476, 192] on div "[PERSON_NAME]" at bounding box center [534, 195] width 241 height 14
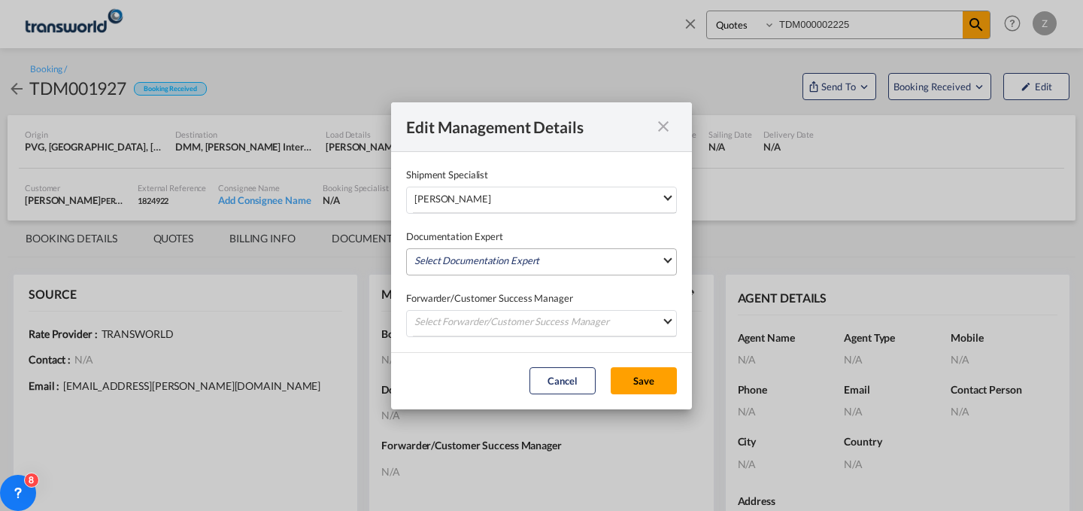
click at [480, 265] on md-select "Select Documentation Expert [PERSON_NAME] W [PERSON_NAME][EMAIL_ADDRESS][PERSON…" at bounding box center [541, 261] width 271 height 27
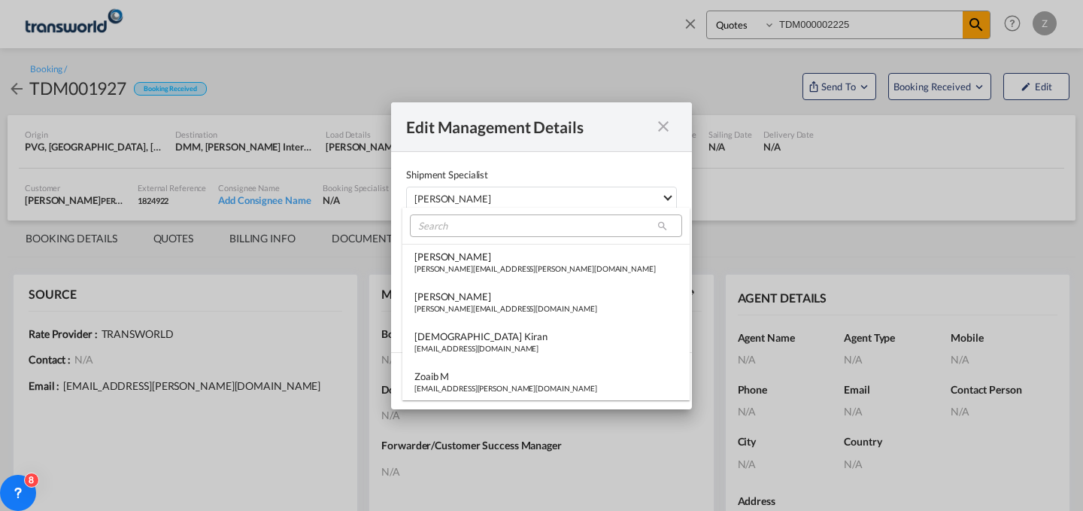
click at [519, 237] on md-select-header at bounding box center [545, 226] width 287 height 36
click at [531, 228] on input "search" at bounding box center [546, 225] width 272 height 23
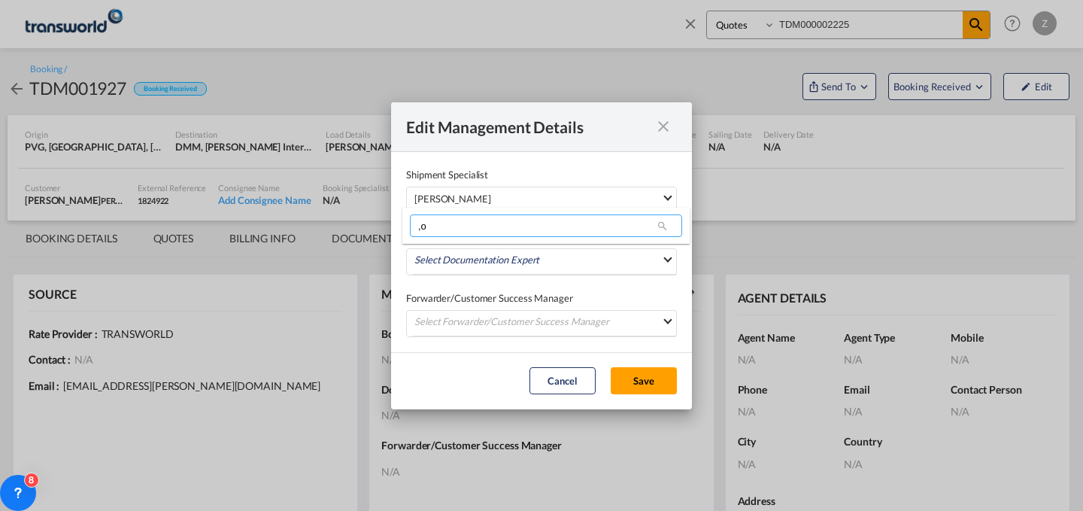
type input ","
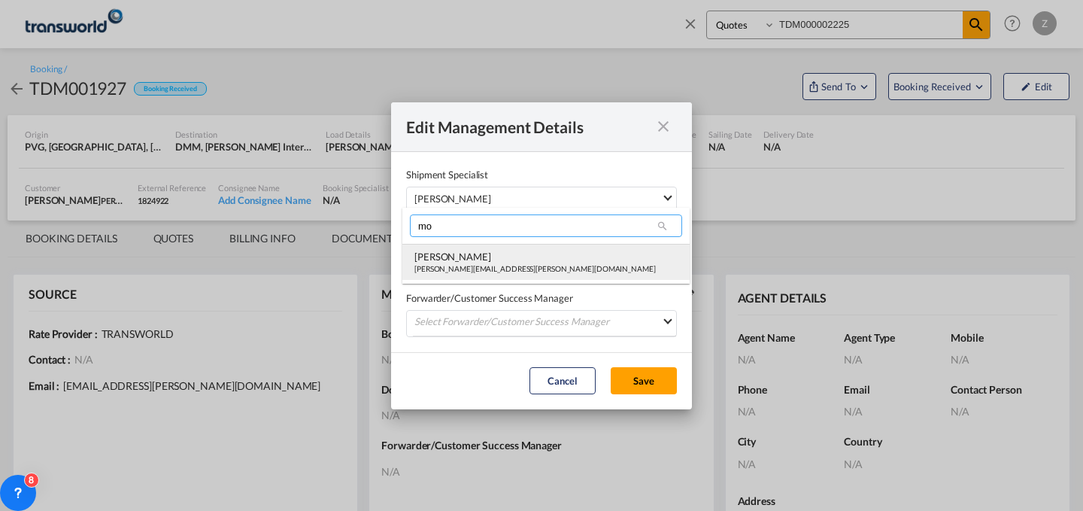
type input "mo"
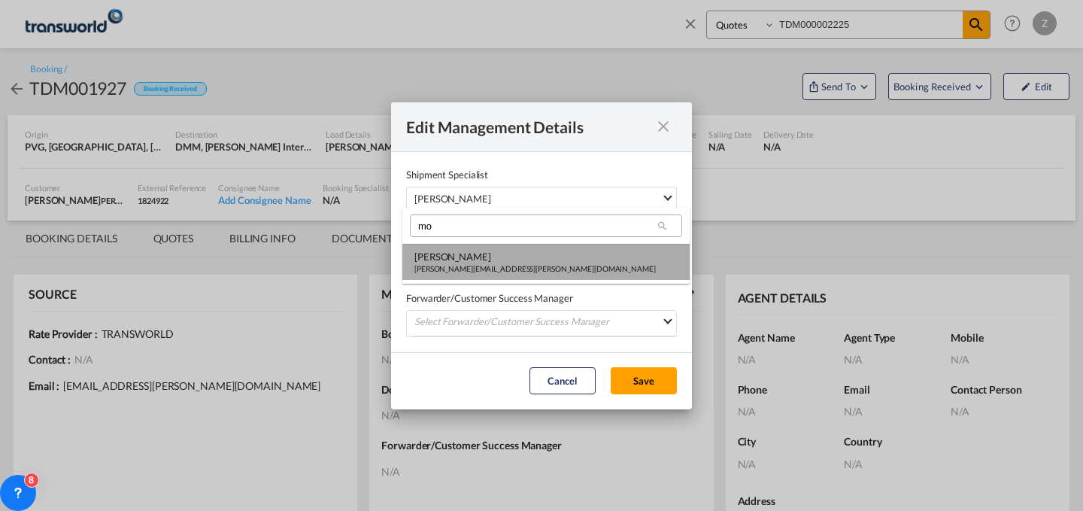
click at [509, 249] on md-option "[PERSON_NAME] Shahil [EMAIL_ADDRESS][PERSON_NAME][DOMAIN_NAME]" at bounding box center [545, 262] width 287 height 36
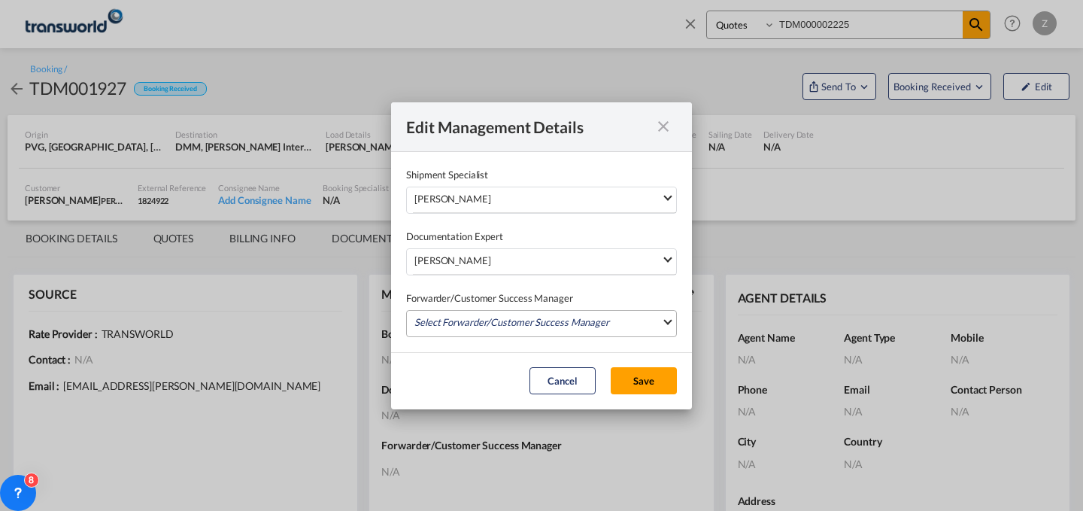
click at [511, 321] on md-select "Select Forwarder/Customer Success Manager [PERSON_NAME] [PERSON_NAME][EMAIL_ADD…" at bounding box center [541, 323] width 271 height 27
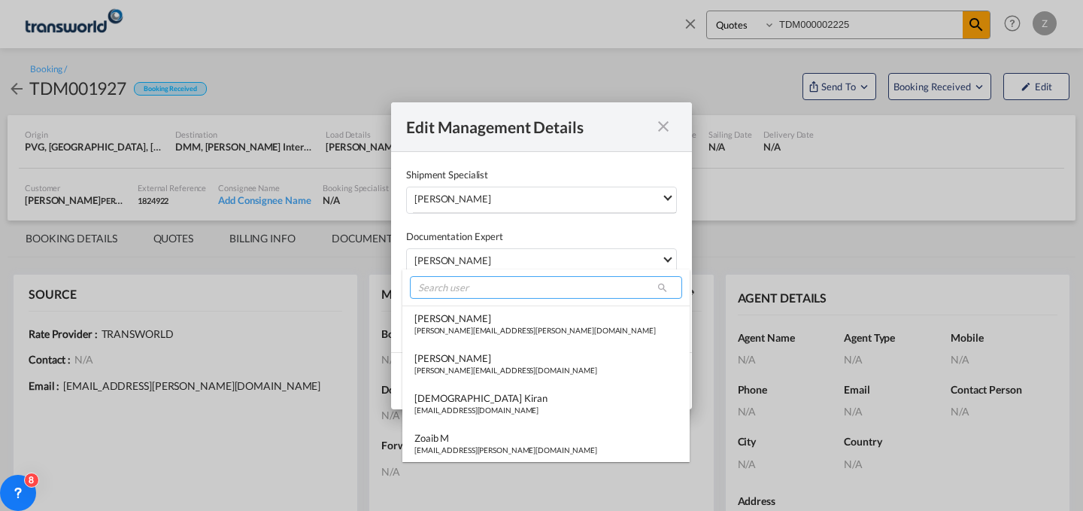
click at [526, 289] on input "search" at bounding box center [546, 287] width 272 height 23
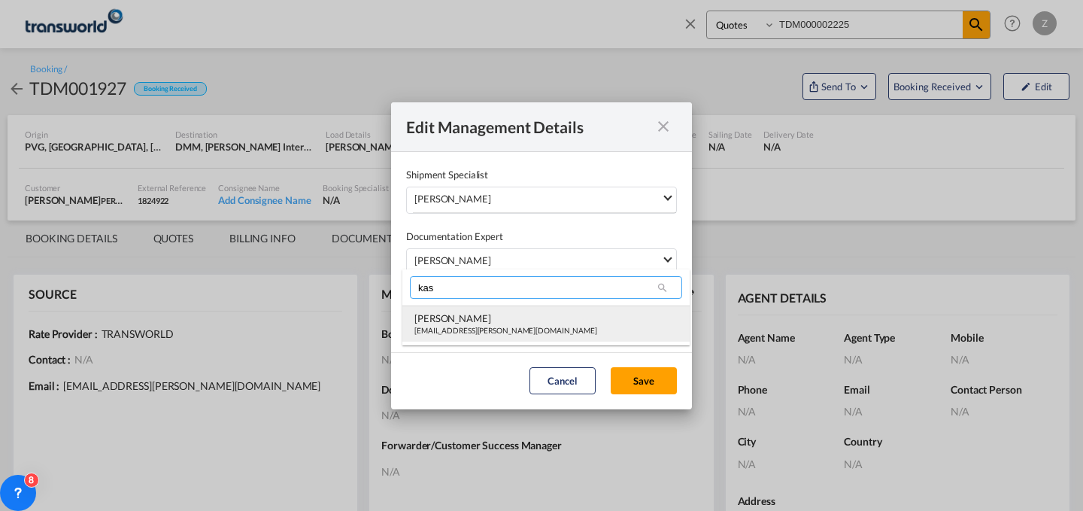
type input "kas"
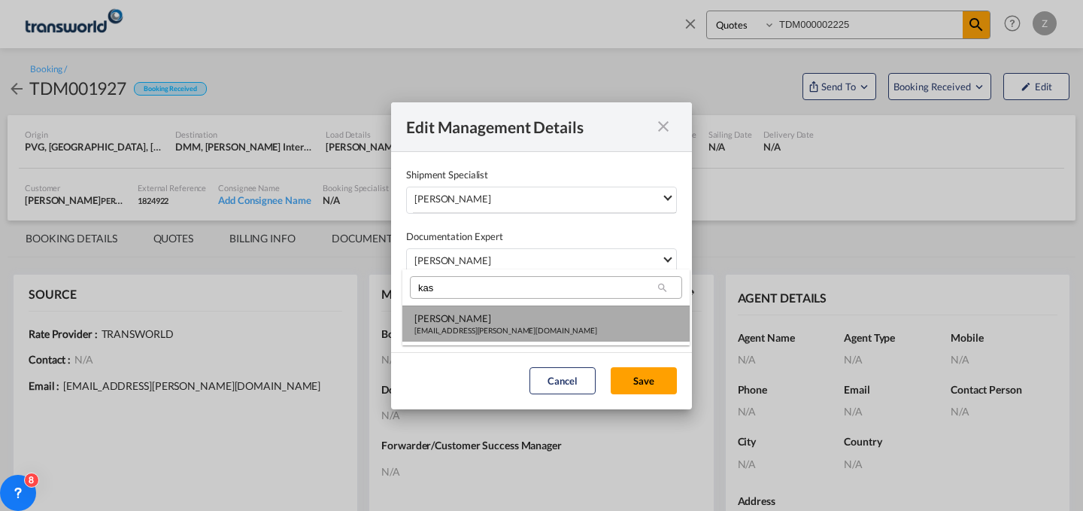
click at [515, 309] on md-option "[PERSON_NAME] [PERSON_NAME][EMAIL_ADDRESS][PERSON_NAME][DOMAIN_NAME]" at bounding box center [545, 323] width 287 height 36
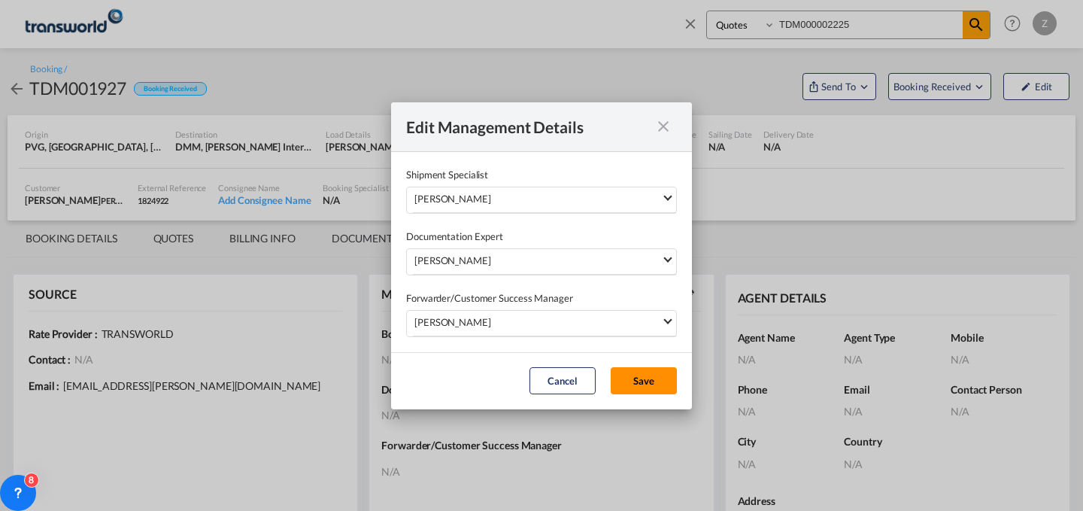
click at [647, 378] on button "Save" at bounding box center [644, 380] width 66 height 27
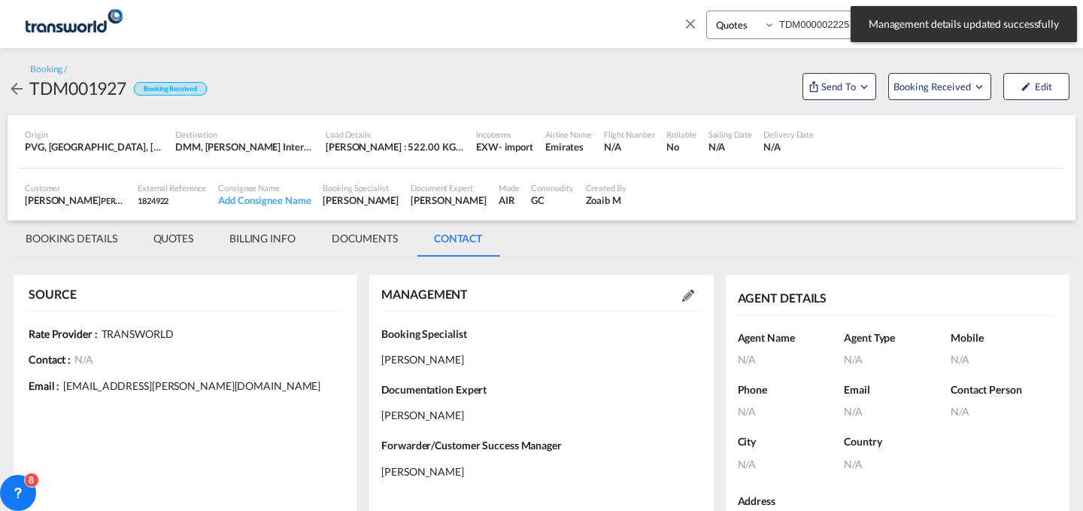
click at [52, 233] on div "Edit Management Details Shipment Specialist [PERSON_NAME] Shahil [EMAIL_ADDRESS…" at bounding box center [541, 255] width 1083 height 511
click at [52, 233] on md-tab-item "BOOKING DETAILS" at bounding box center [72, 238] width 128 height 36
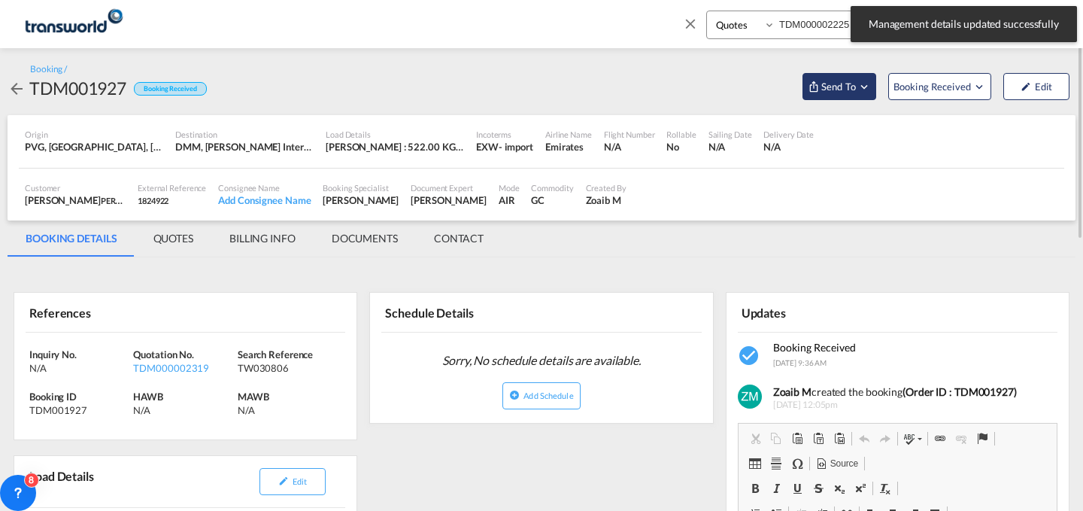
click at [855, 89] on span "Send To" at bounding box center [839, 86] width 38 height 15
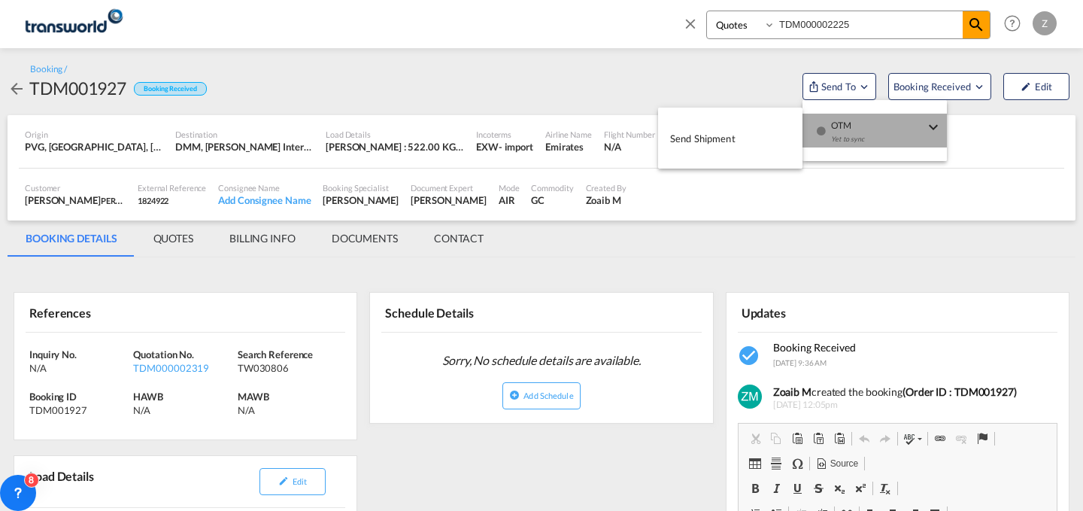
click at [837, 120] on span "OTM" at bounding box center [877, 121] width 93 height 14
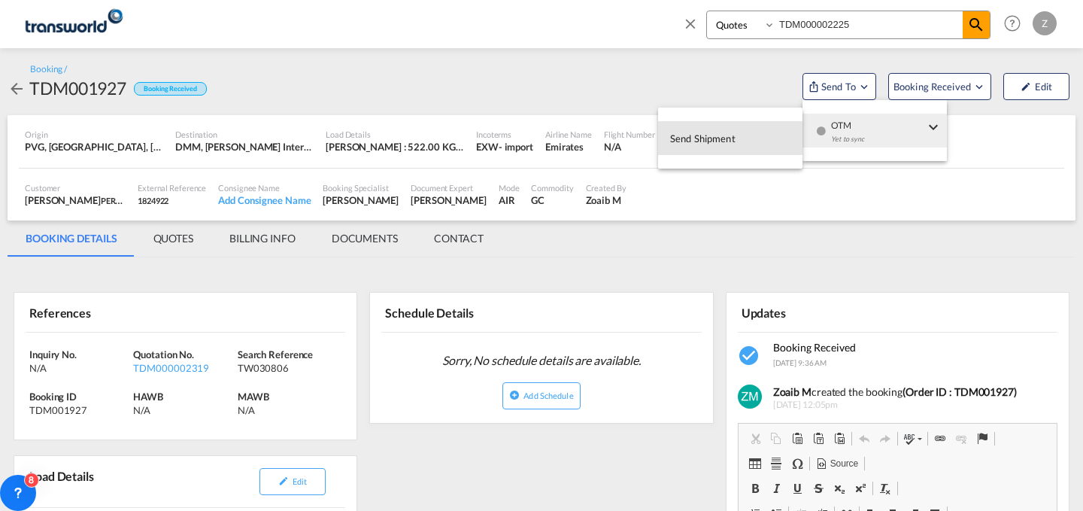
click at [747, 131] on button "Send Shipment" at bounding box center [730, 138] width 144 height 34
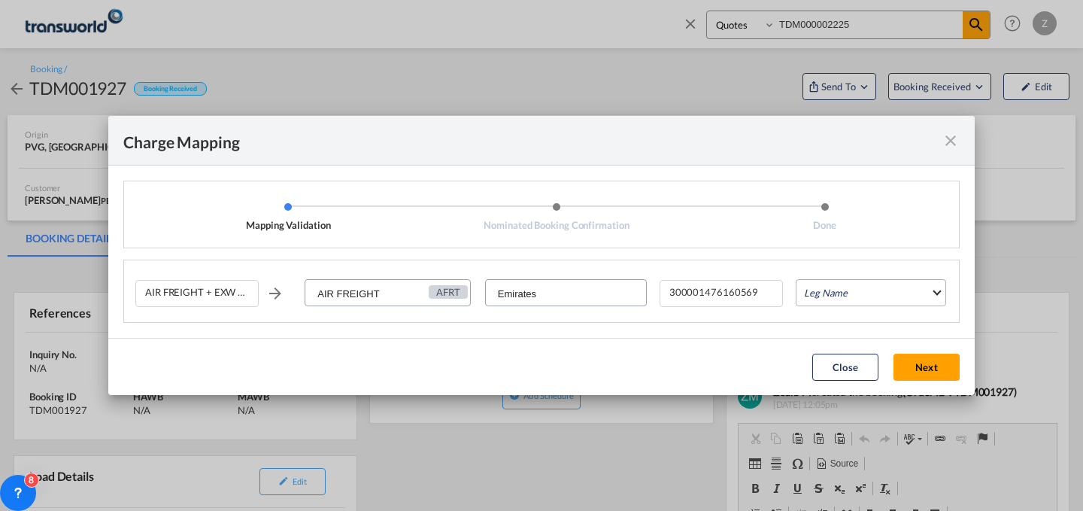
click at [878, 294] on md-select "Leg Name HANDLING ORIGIN HANDLING DESTINATION OTHERS TL PICK UP CUSTOMS ORIGIN …" at bounding box center [871, 292] width 150 height 27
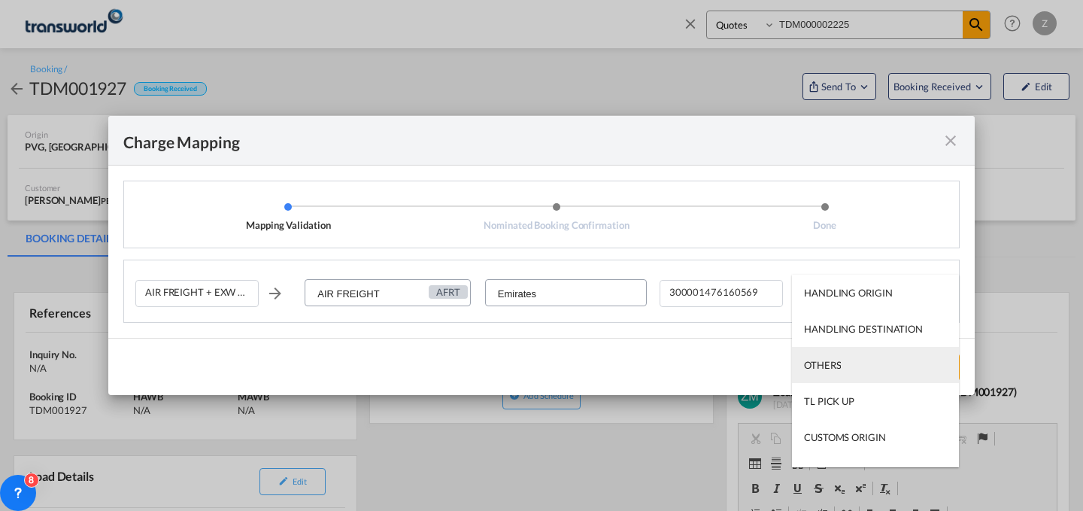
click at [874, 359] on md-option "OTHERS" at bounding box center [875, 365] width 167 height 36
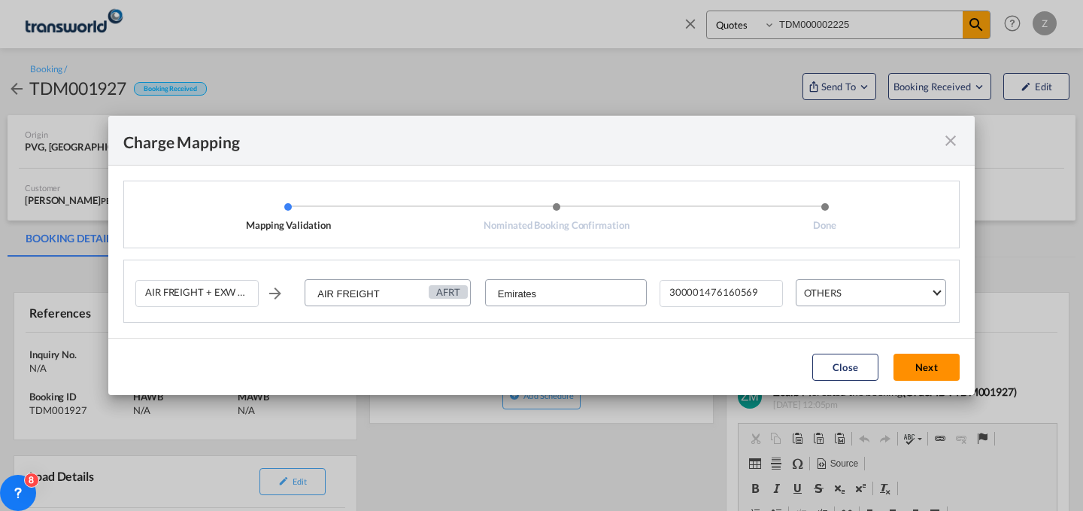
click at [933, 370] on button "Next" at bounding box center [926, 366] width 66 height 27
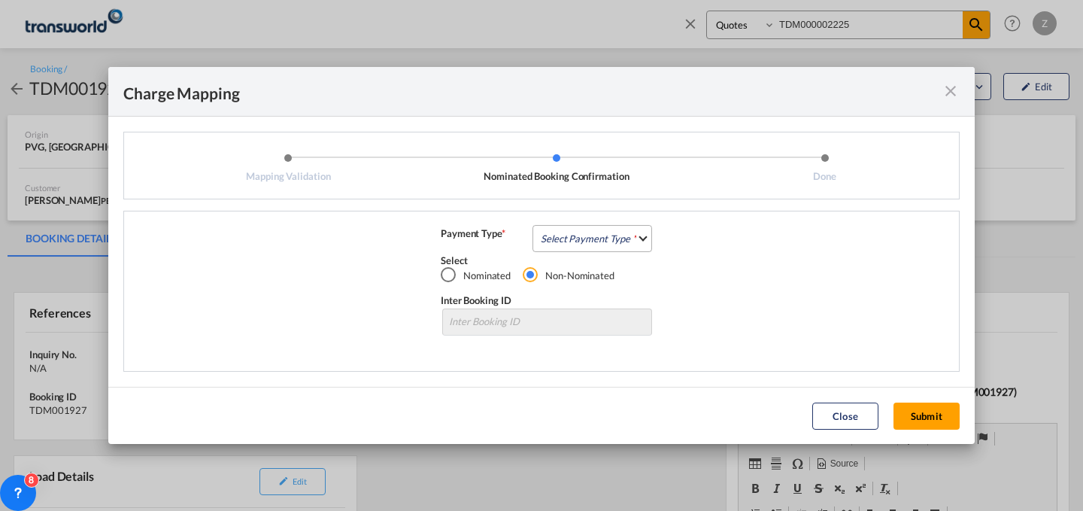
click at [633, 243] on md-select "Select Payment Type COLLECT PREPAID" at bounding box center [592, 238] width 120 height 27
click at [617, 234] on md-option "COLLECT" at bounding box center [596, 238] width 133 height 36
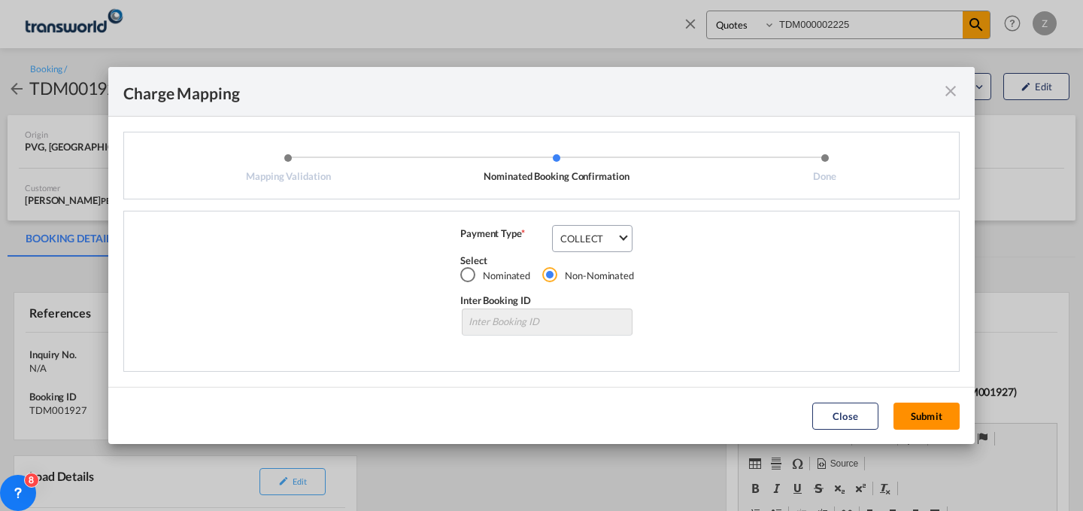
click at [930, 416] on button "Submit" at bounding box center [926, 415] width 66 height 27
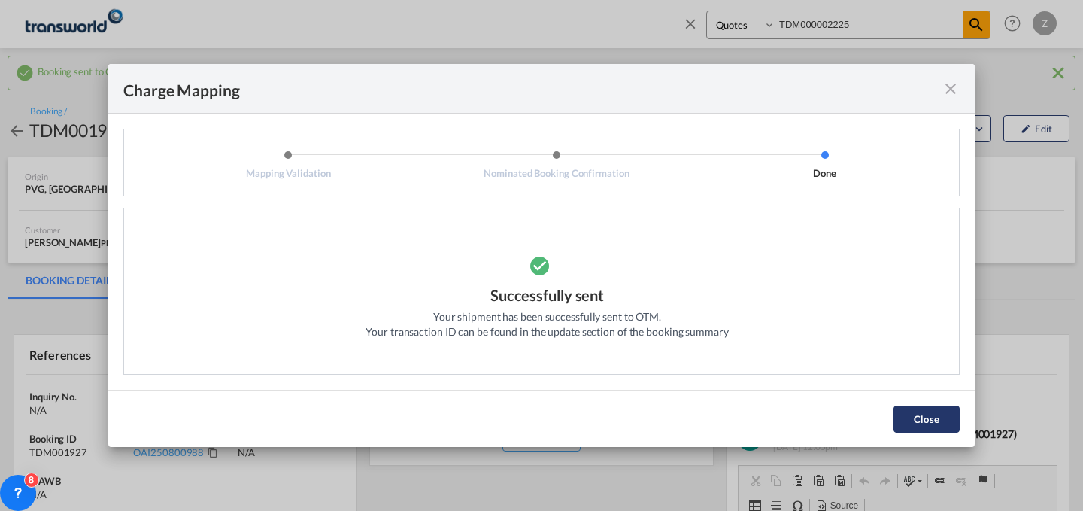
click at [931, 418] on button "Close" at bounding box center [926, 418] width 66 height 27
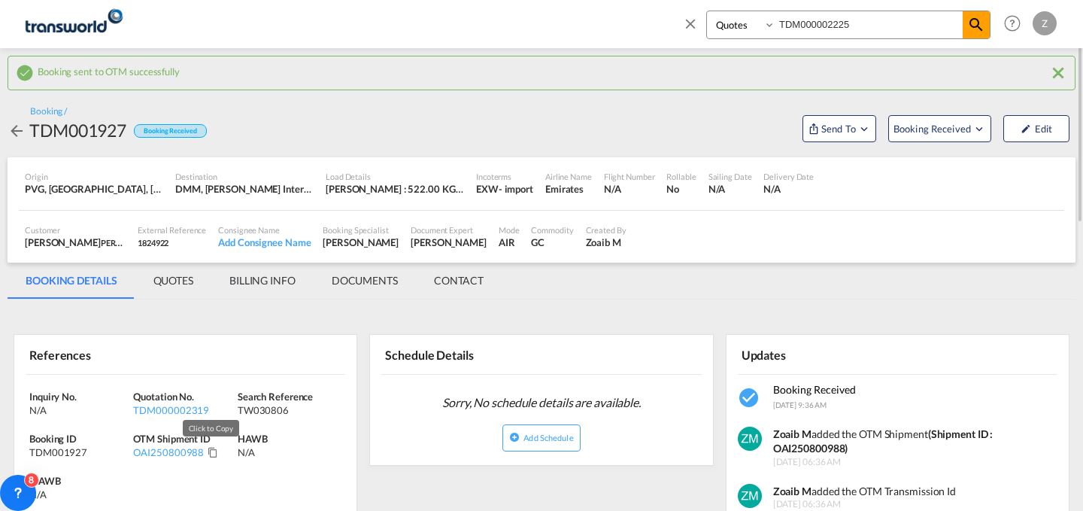
click at [210, 450] on md-icon "Click to Copy" at bounding box center [213, 452] width 11 height 11
